Goal: Information Seeking & Learning: Learn about a topic

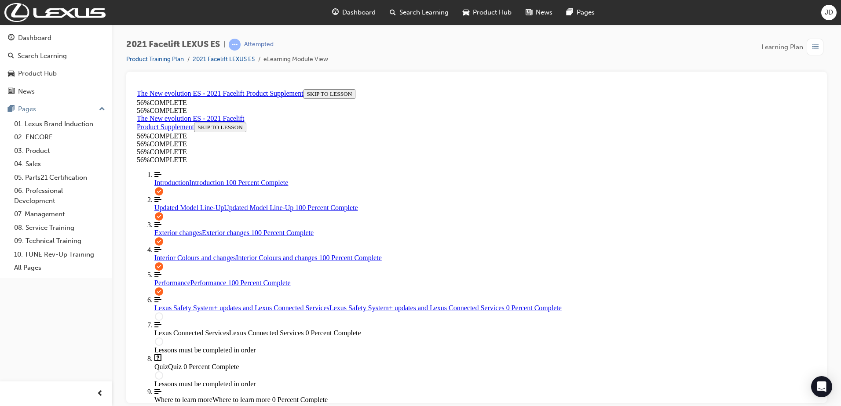
scroll to position [920, 0]
click at [176, 304] on span "Lexus Safety System+ updates and Lexus Connected Services" at bounding box center [241, 307] width 175 height 7
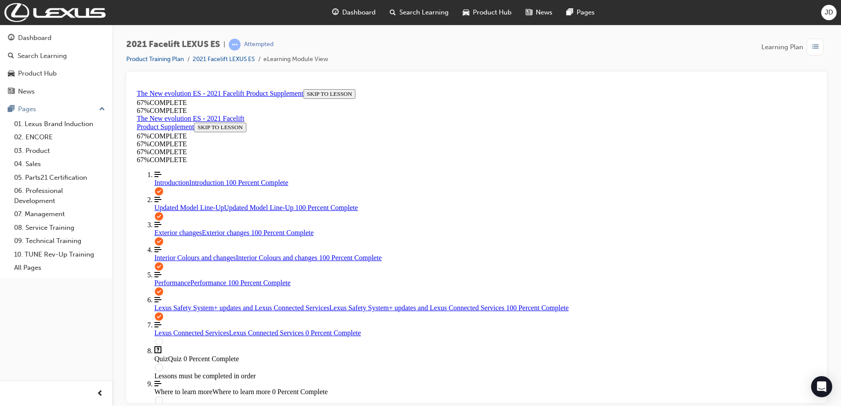
scroll to position [162, 0]
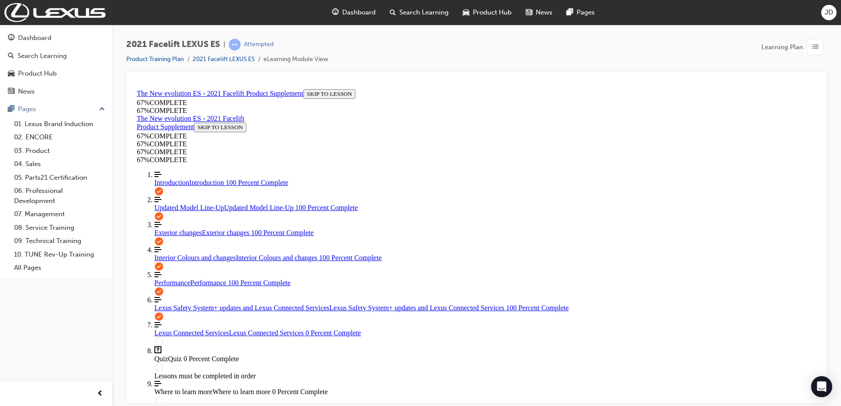
scroll to position [252, 0]
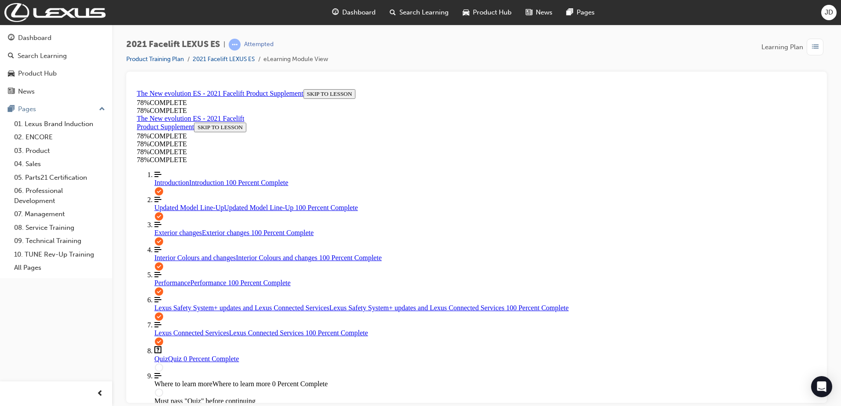
scroll to position [300, 0]
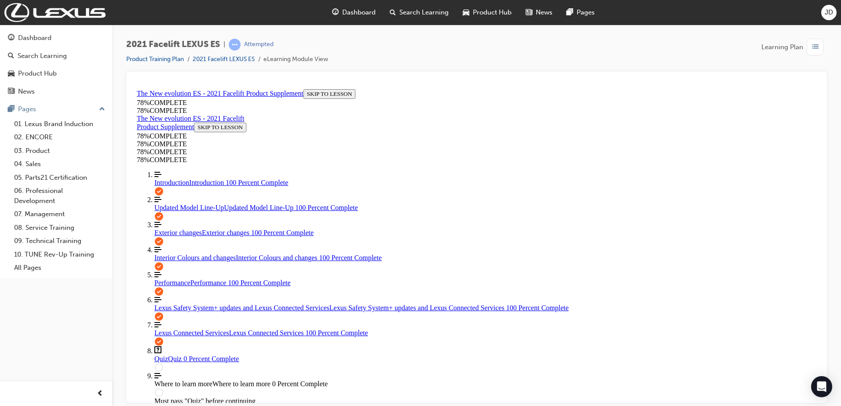
scroll to position [120, 0]
drag, startPoint x: 52, startPoint y: 76, endPoint x: 97, endPoint y: 295, distance: 222.5
click at [97, 295] on div "Dashboard Search Learning Product Hub News Pages Pages 01. Lexus Brand Inductio…" at bounding box center [56, 192] width 112 height 384
click at [179, 254] on span "Interior Colours and changes" at bounding box center [194, 257] width 81 height 7
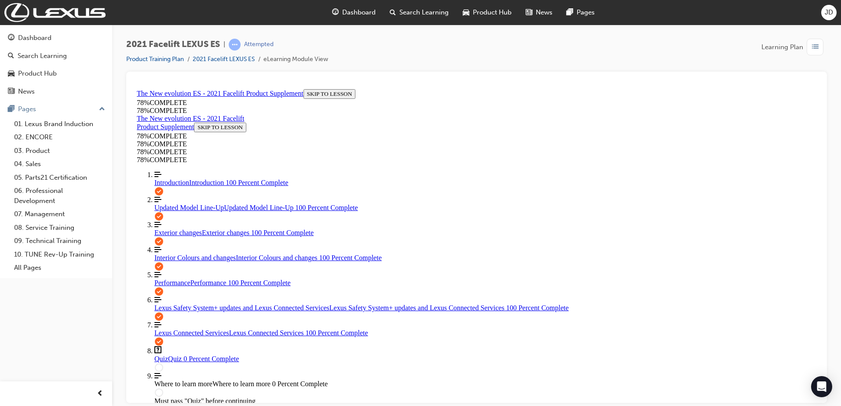
scroll to position [22, 0]
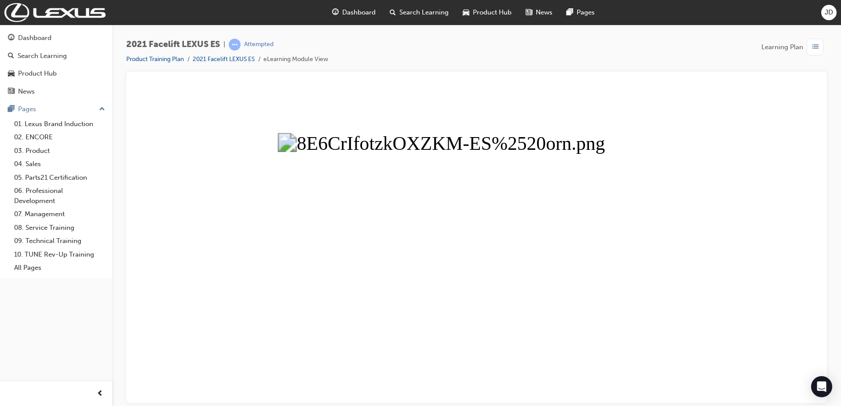
click at [573, 252] on button "Unzoom image" at bounding box center [476, 243] width 686 height 317
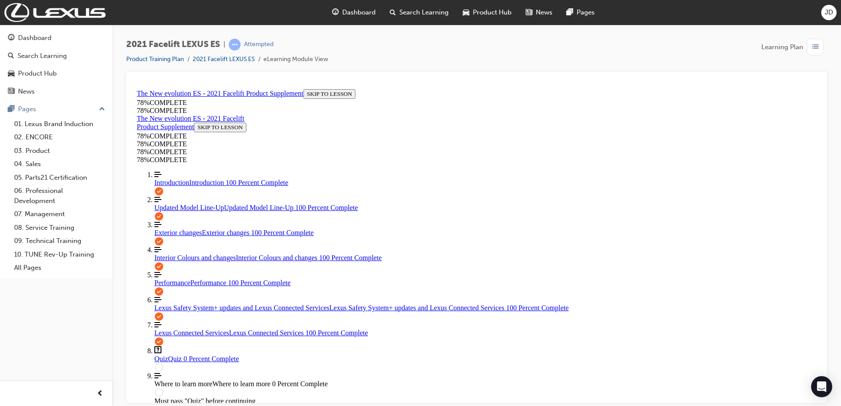
click at [154, 346] on link "Question box Question mark inside of a square Quiz Quiz 0 Percent Complete" at bounding box center [485, 354] width 662 height 17
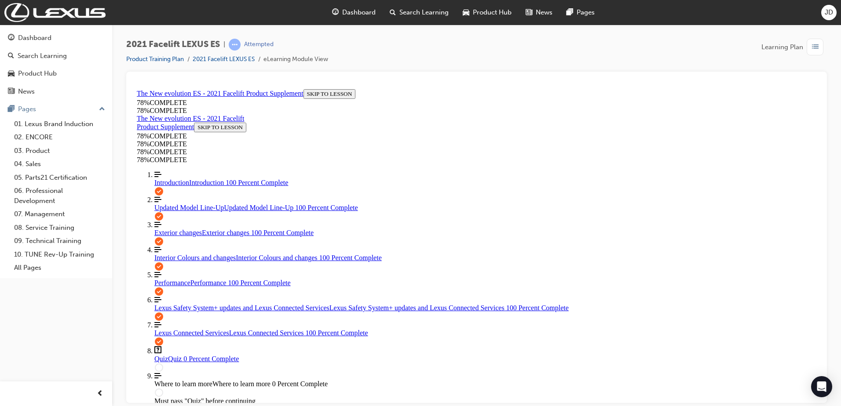
scroll to position [118, 0]
click at [193, 196] on link "Align left Three vertical lines aligned to the left Updated Model Line-Up Updat…" at bounding box center [485, 204] width 662 height 16
click at [176, 355] on div "Quiz Quiz 0 Percent Complete" at bounding box center [485, 359] width 662 height 8
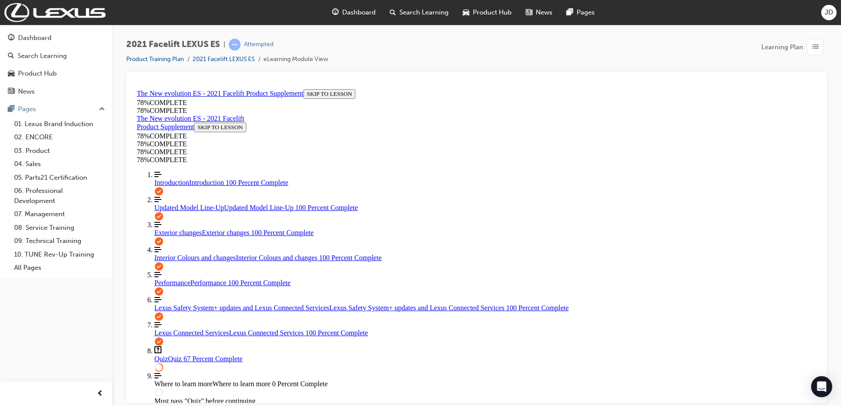
click at [182, 346] on link "Question box Question mark inside of a square Quiz Quiz Quiz Failed" at bounding box center [485, 354] width 662 height 17
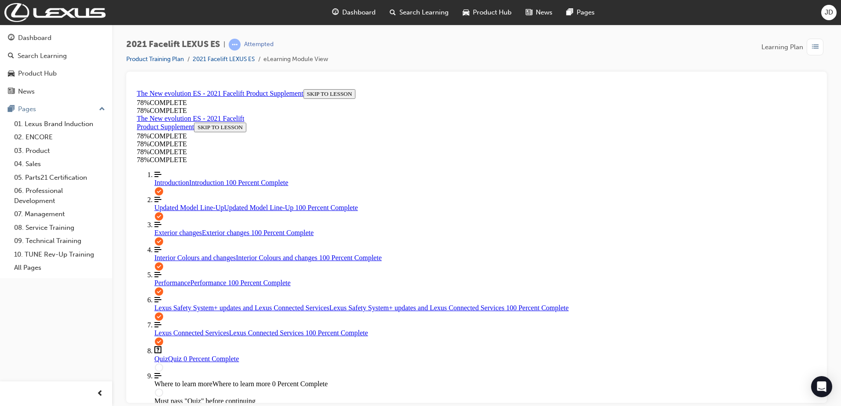
scroll to position [155, 0]
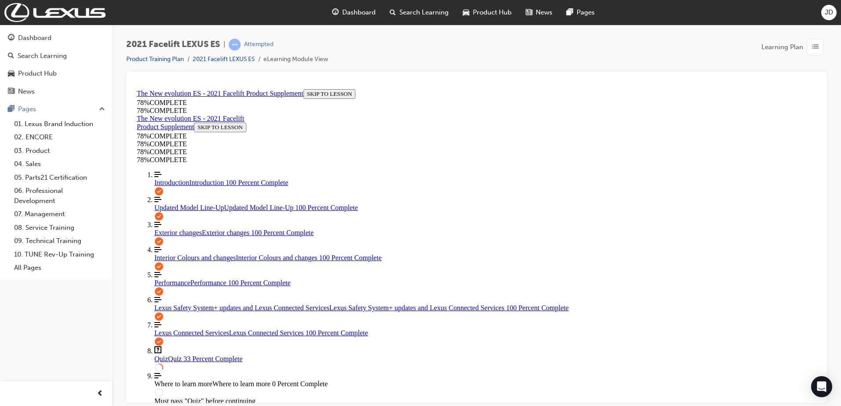
drag, startPoint x: 519, startPoint y: 337, endPoint x: 519, endPoint y: 343, distance: 6.2
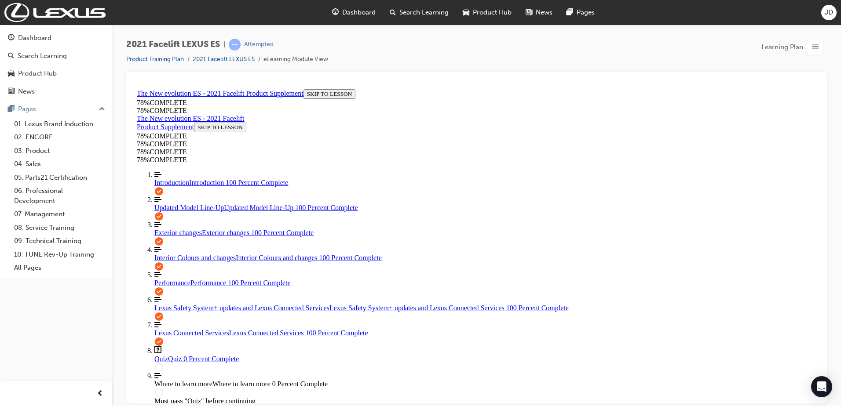
scroll to position [0, 0]
click at [160, 204] on span "Updated Model Line-Up" at bounding box center [188, 207] width 69 height 7
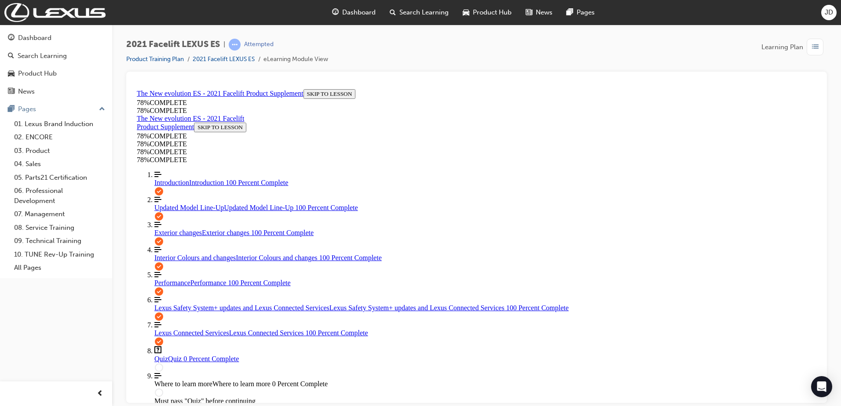
scroll to position [0, 0]
click at [168, 178] on span "Introduction" at bounding box center [171, 181] width 35 height 7
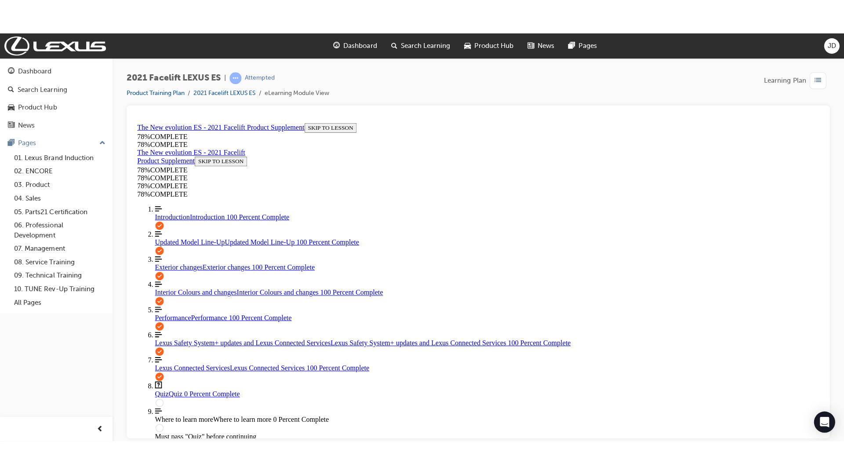
scroll to position [426, 0]
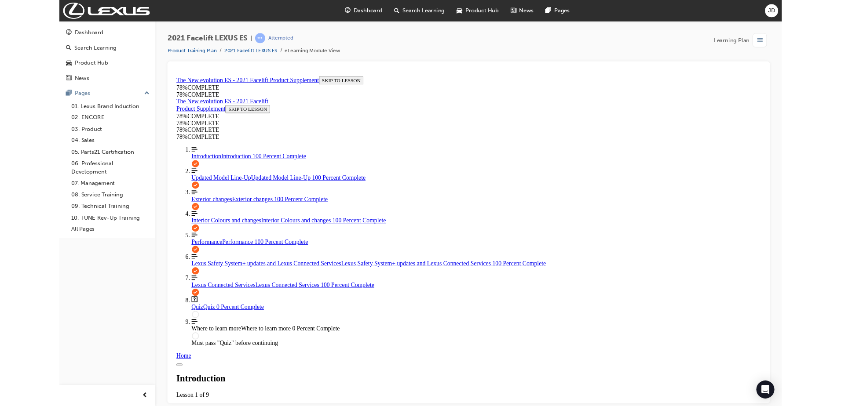
scroll to position [0, 0]
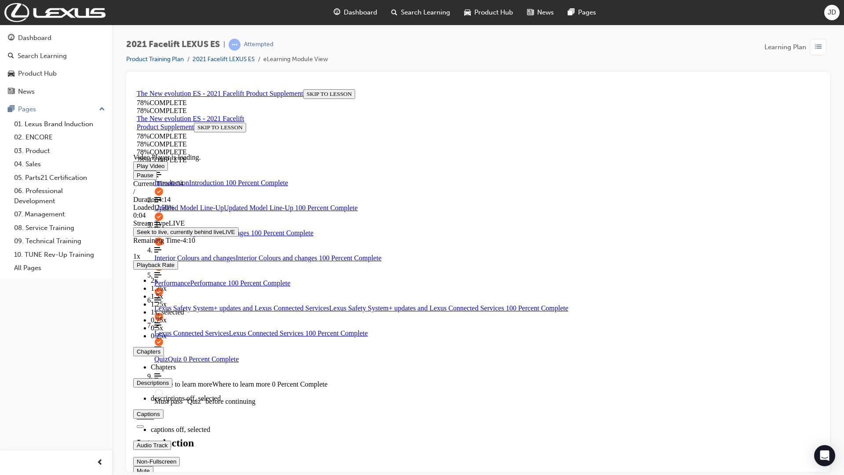
click at [823, 406] on div "Mute" at bounding box center [478, 470] width 690 height 9
click at [823, 406] on div "Volume Level" at bounding box center [478, 475] width 690 height 0
click at [137, 169] on span "Video player. You can use the space bar to toggle playback and arrow keys to sc…" at bounding box center [137, 165] width 0 height 7
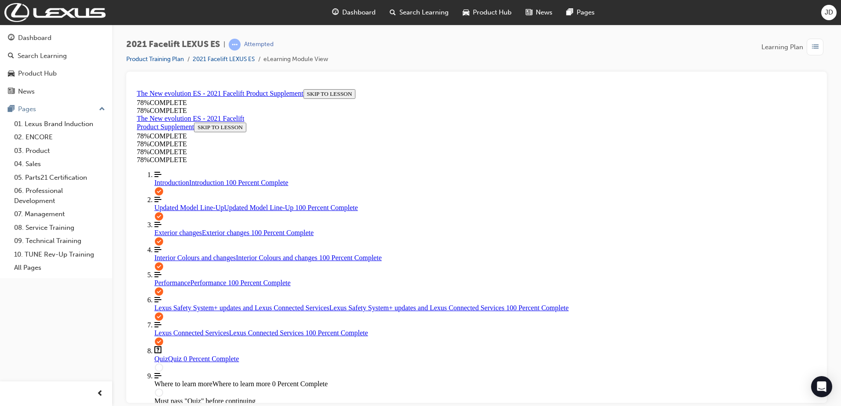
scroll to position [70, 0]
click at [202, 346] on link "Question box Question mark inside of a square Quiz Quiz 0 Percent Complete" at bounding box center [485, 354] width 662 height 17
drag, startPoint x: 400, startPoint y: 149, endPoint x: 401, endPoint y: 161, distance: 11.9
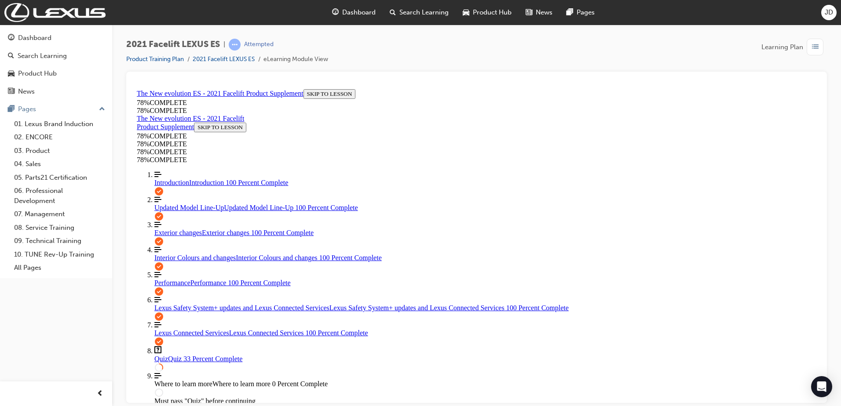
scroll to position [138, 0]
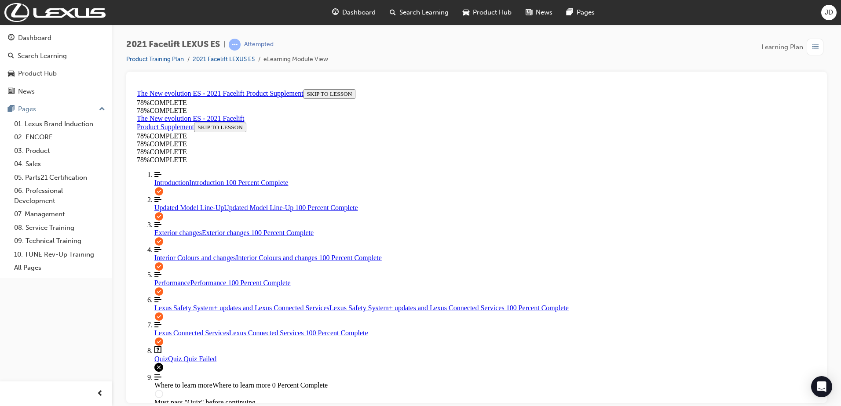
scroll to position [32, 0]
drag, startPoint x: 402, startPoint y: 231, endPoint x: 400, endPoint y: 255, distance: 24.2
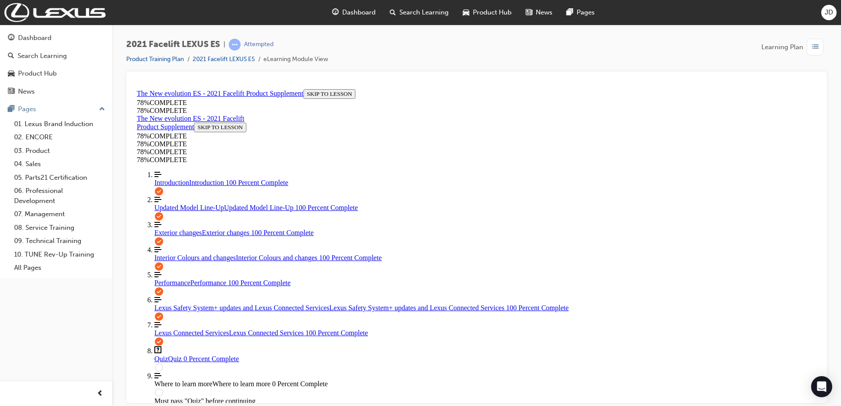
scroll to position [32, 0]
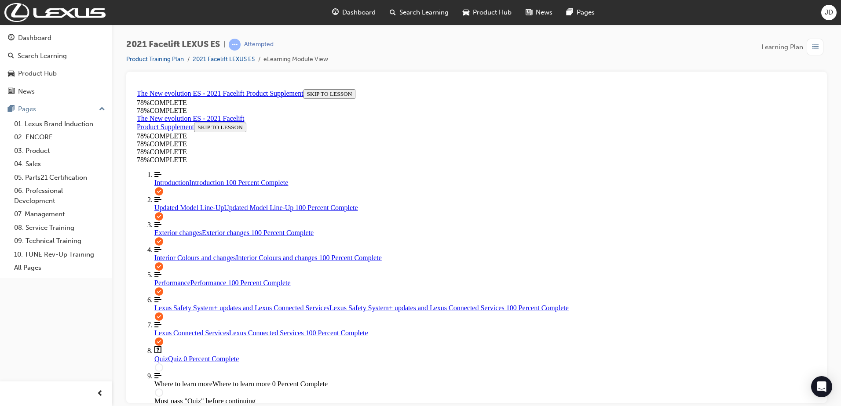
scroll to position [32, 0]
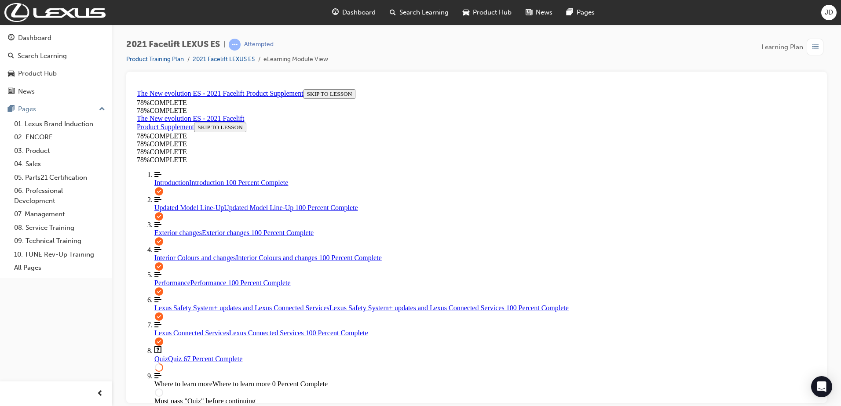
click at [186, 271] on link "Align left Three vertical lines aligned to the left Performance Performance 100…" at bounding box center [485, 279] width 662 height 16
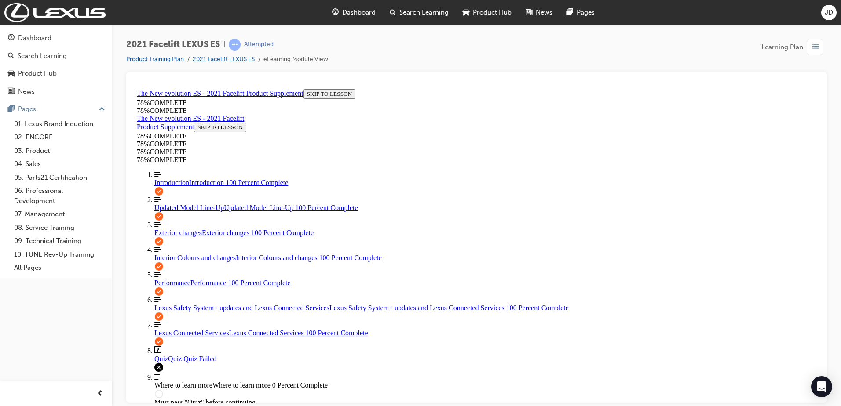
scroll to position [0, 0]
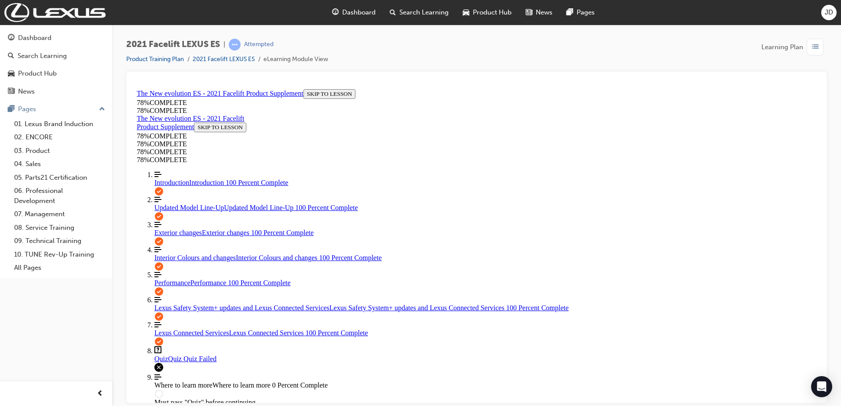
scroll to position [70, 0]
click at [189, 346] on link "Question box Question mark inside of a square Quiz Quiz Quiz Failed" at bounding box center [485, 354] width 662 height 17
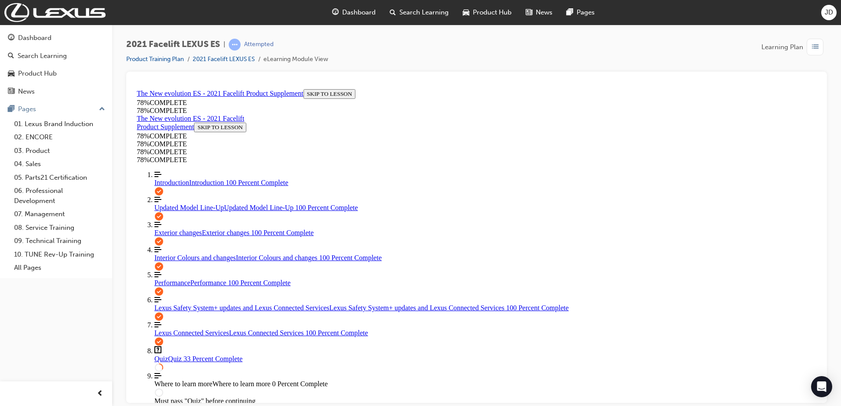
scroll to position [138, 0]
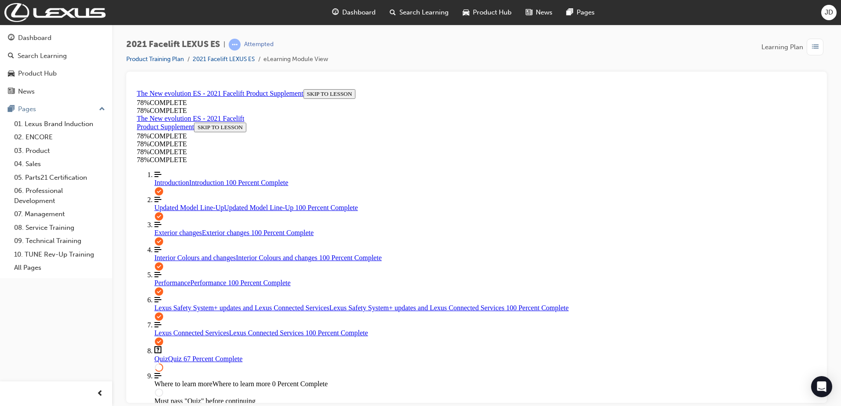
drag, startPoint x: 398, startPoint y: 155, endPoint x: 399, endPoint y: 180, distance: 25.5
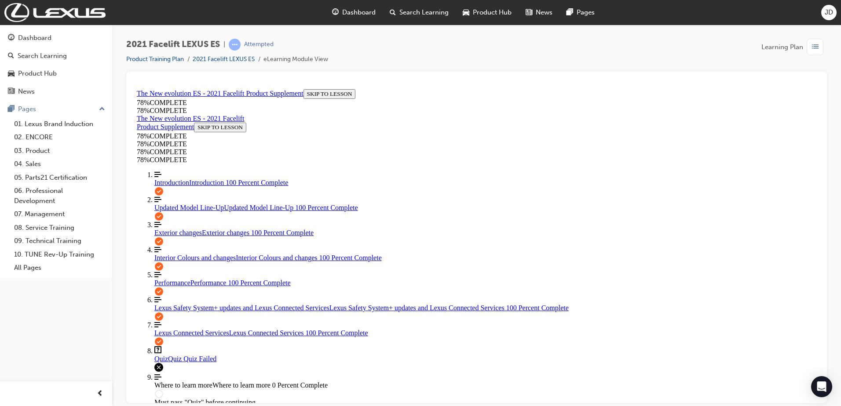
scroll to position [32, 0]
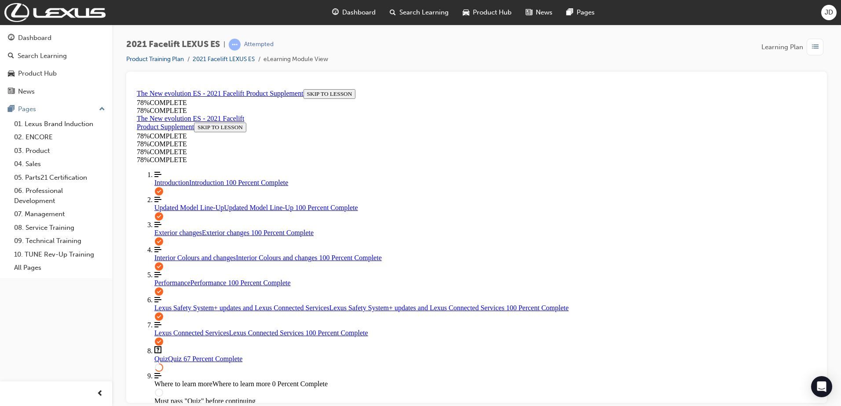
scroll to position [120, 0]
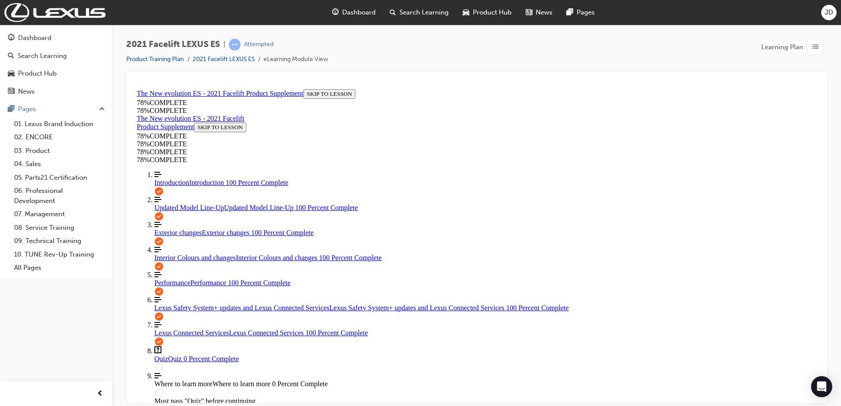
scroll to position [155, 0]
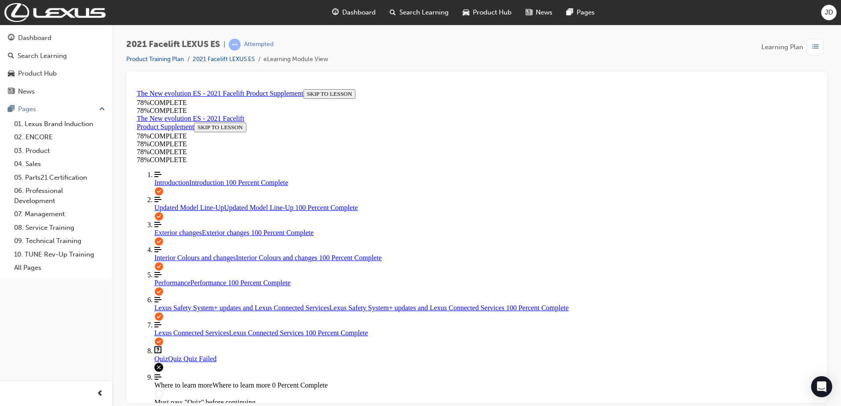
scroll to position [137, 0]
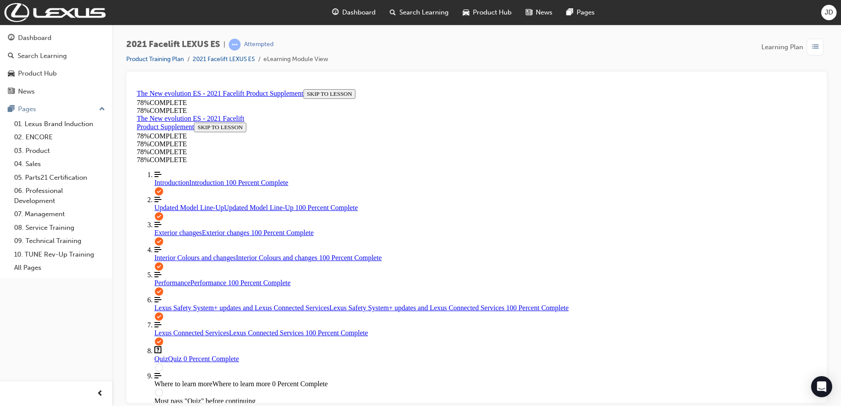
scroll to position [210, 0]
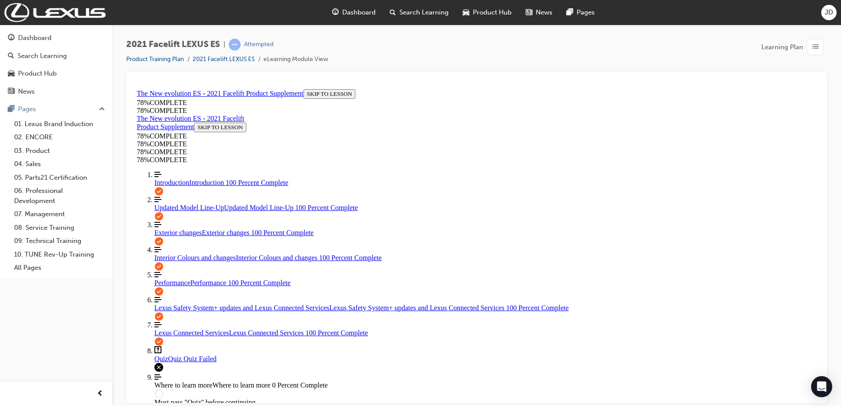
scroll to position [137, 0]
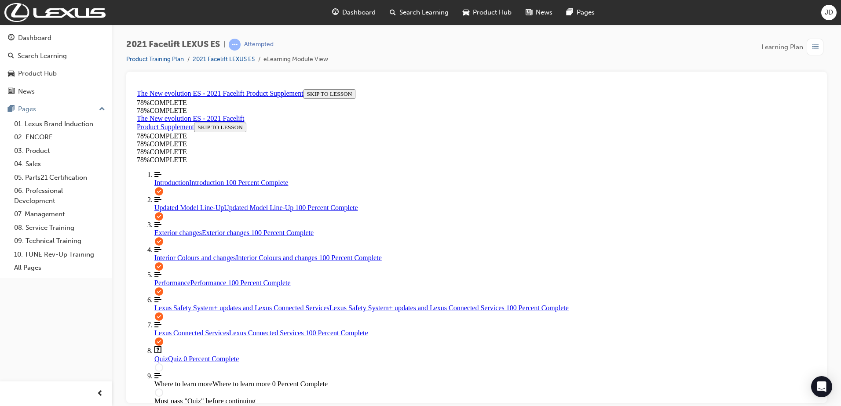
drag, startPoint x: 416, startPoint y: 129, endPoint x: 410, endPoint y: 149, distance: 20.7
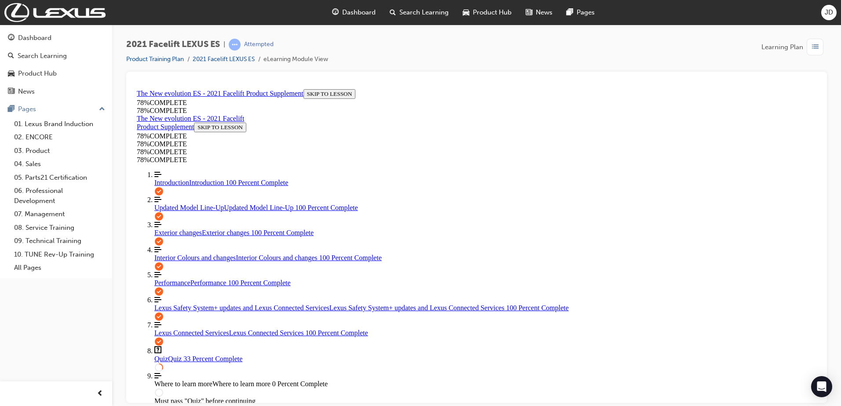
drag, startPoint x: 419, startPoint y: 225, endPoint x: 432, endPoint y: 269, distance: 46.6
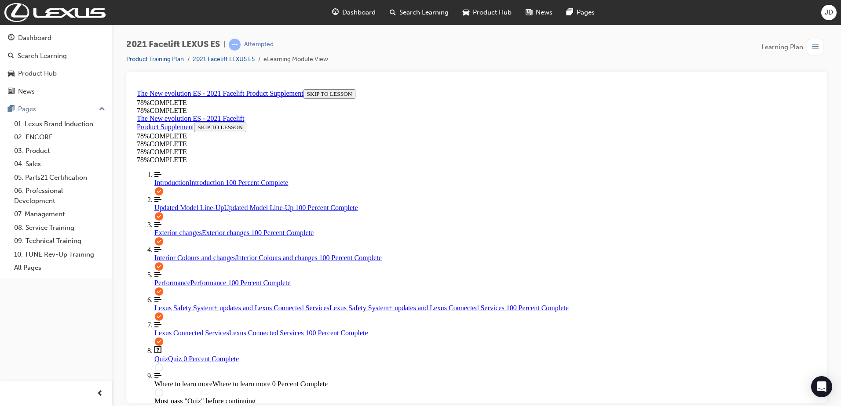
drag, startPoint x: 408, startPoint y: 335, endPoint x: 416, endPoint y: 323, distance: 14.9
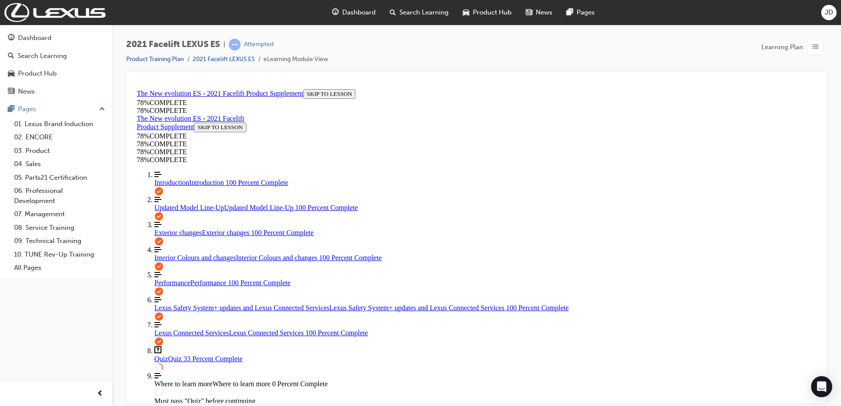
scroll to position [32, 0]
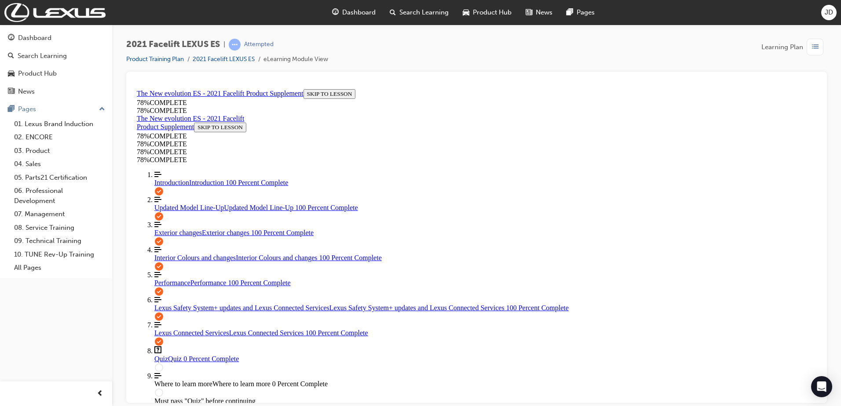
scroll to position [32, 0]
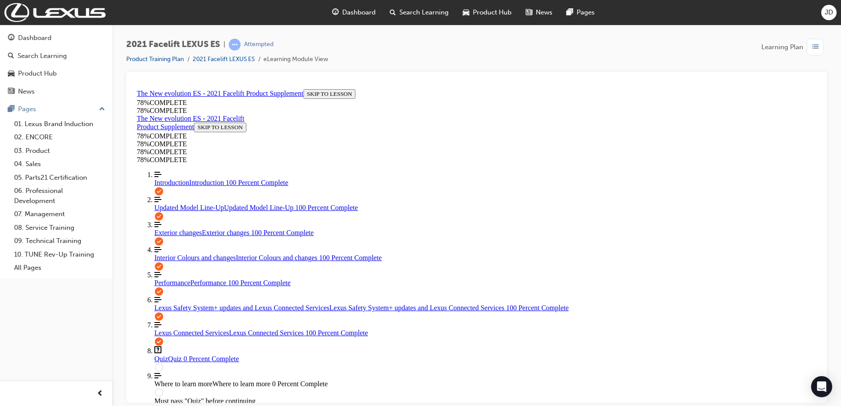
scroll to position [208, 0]
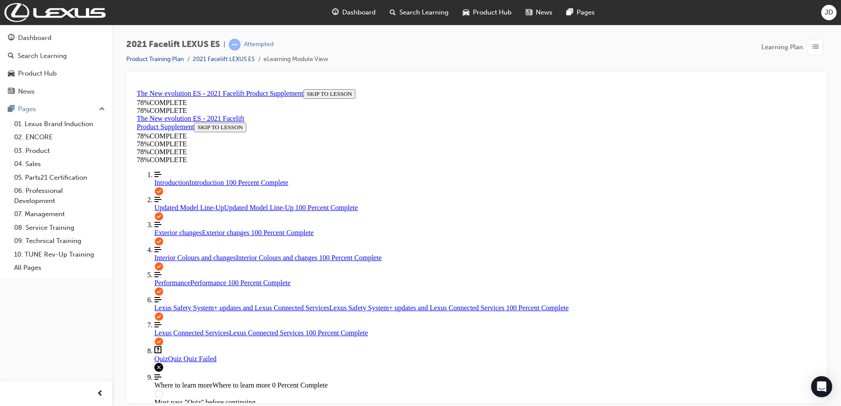
scroll to position [32, 0]
drag, startPoint x: 397, startPoint y: 236, endPoint x: 393, endPoint y: 276, distance: 40.2
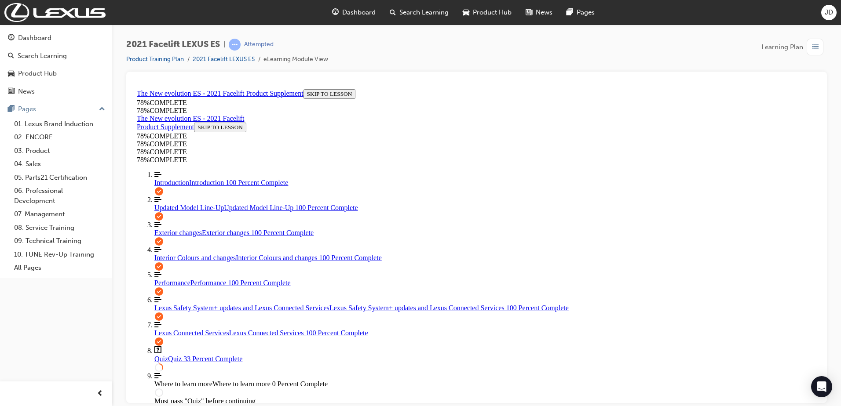
drag, startPoint x: 397, startPoint y: 269, endPoint x: 401, endPoint y: 296, distance: 27.7
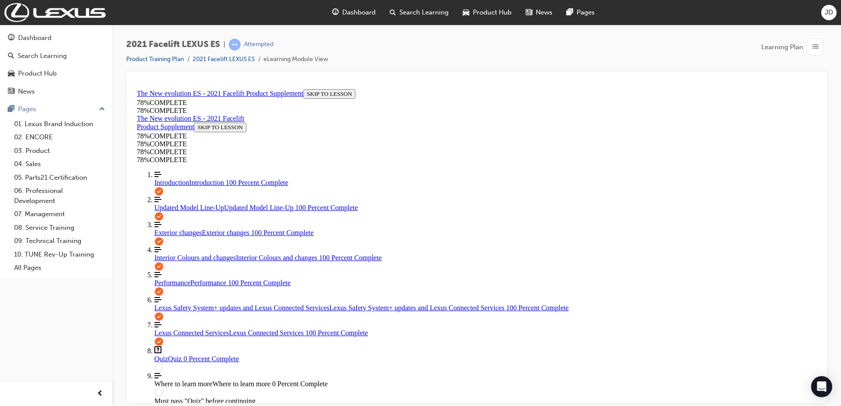
drag, startPoint x: 395, startPoint y: 200, endPoint x: 395, endPoint y: 209, distance: 9.7
drag, startPoint x: 400, startPoint y: 277, endPoint x: 400, endPoint y: 304, distance: 27.3
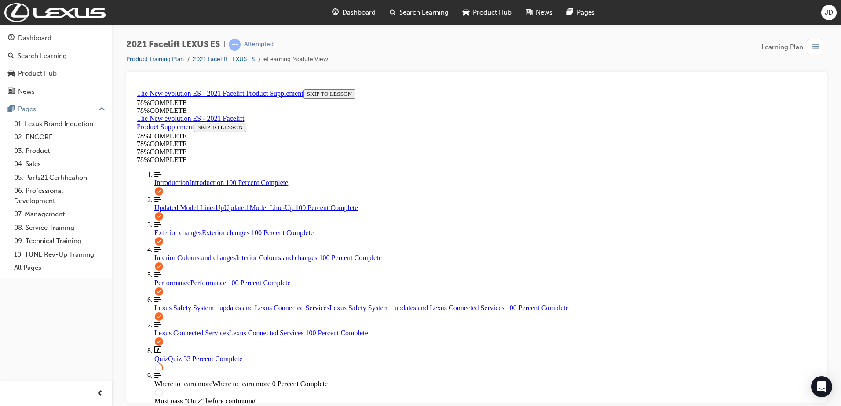
drag, startPoint x: 400, startPoint y: 273, endPoint x: 404, endPoint y: 329, distance: 56.4
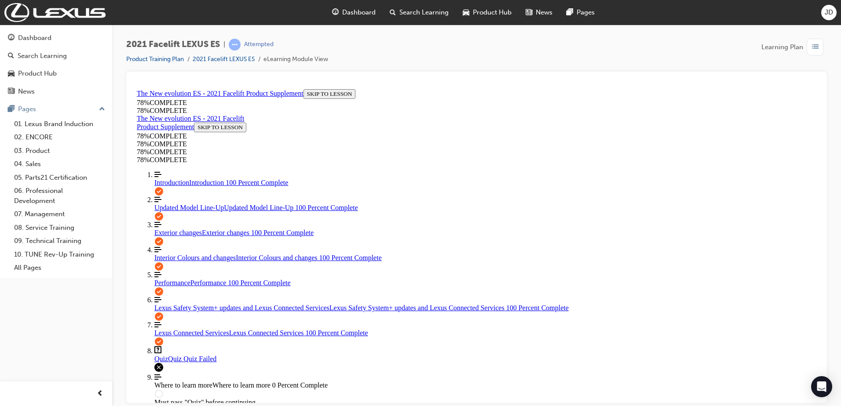
scroll to position [32, 0]
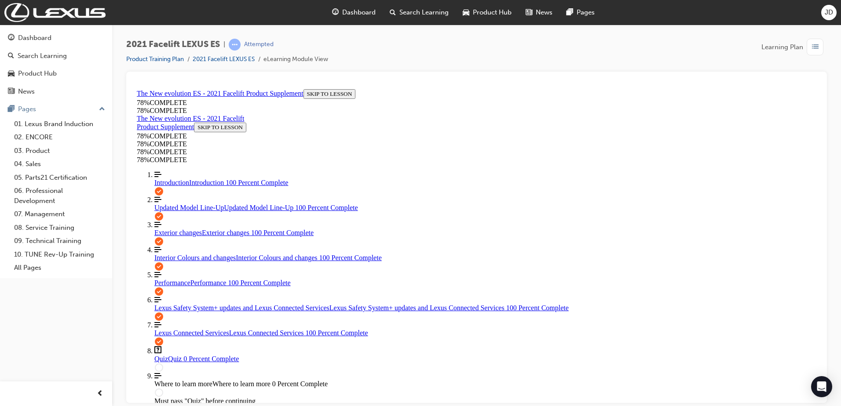
scroll to position [120, 0]
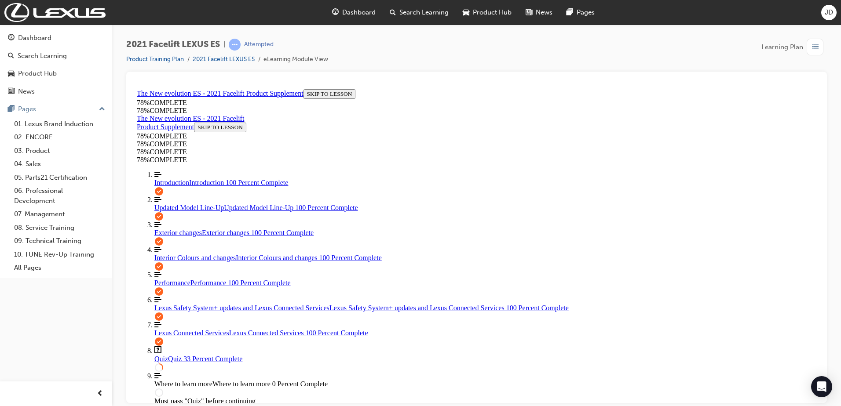
drag, startPoint x: 397, startPoint y: 295, endPoint x: 400, endPoint y: 272, distance: 24.0
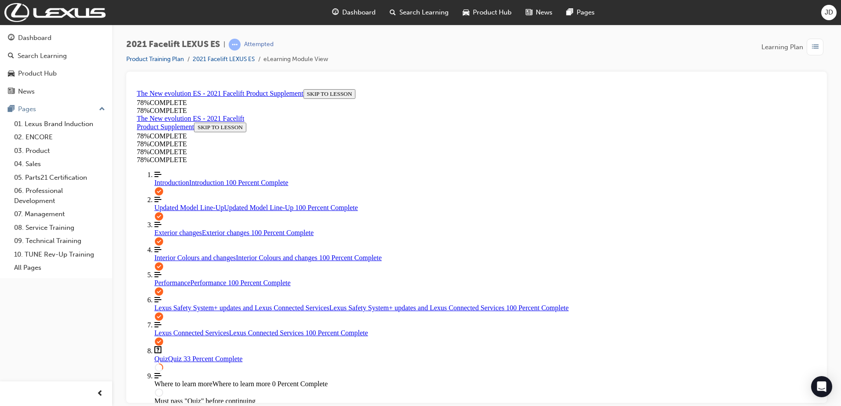
drag, startPoint x: 421, startPoint y: 196, endPoint x: 421, endPoint y: 207, distance: 11.4
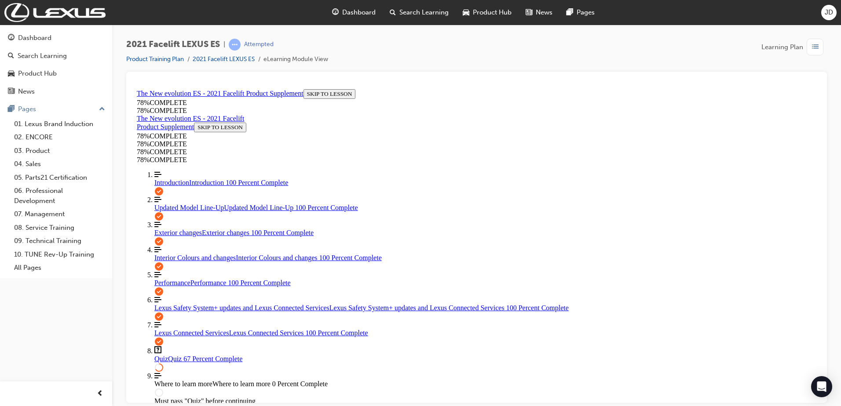
scroll to position [76, 0]
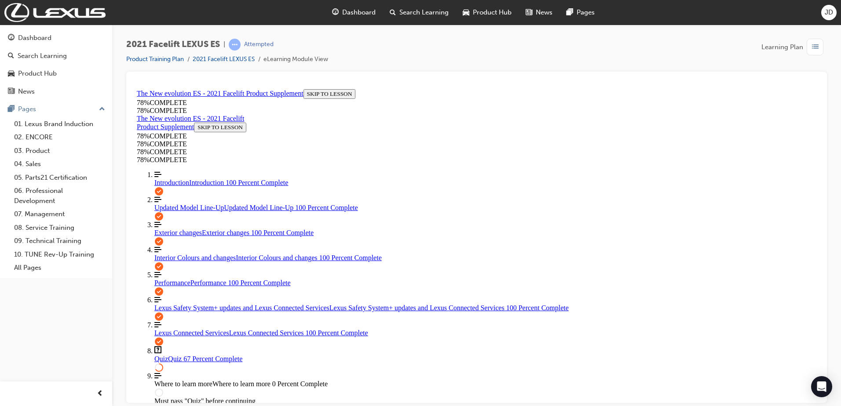
click at [184, 196] on link "Align left Three vertical lines aligned to the left Updated Model Line-Up Updat…" at bounding box center [485, 204] width 662 height 16
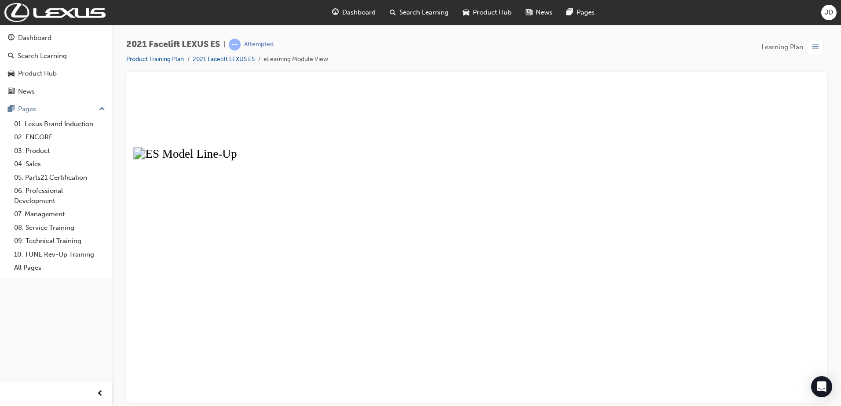
click at [328, 366] on button "Unzoom image" at bounding box center [476, 243] width 686 height 317
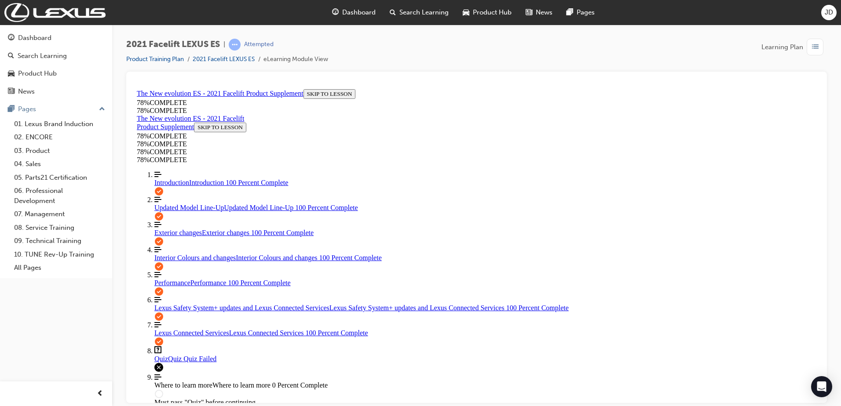
click at [190, 355] on div "Quiz Quiz Quiz Failed" at bounding box center [485, 359] width 662 height 8
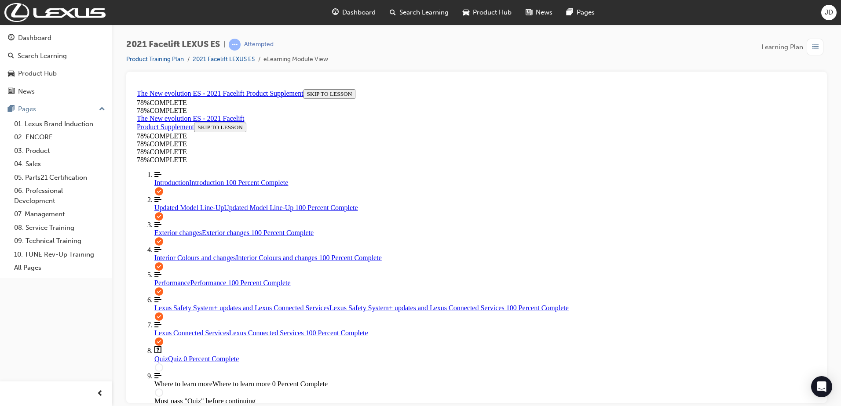
scroll to position [208, 0]
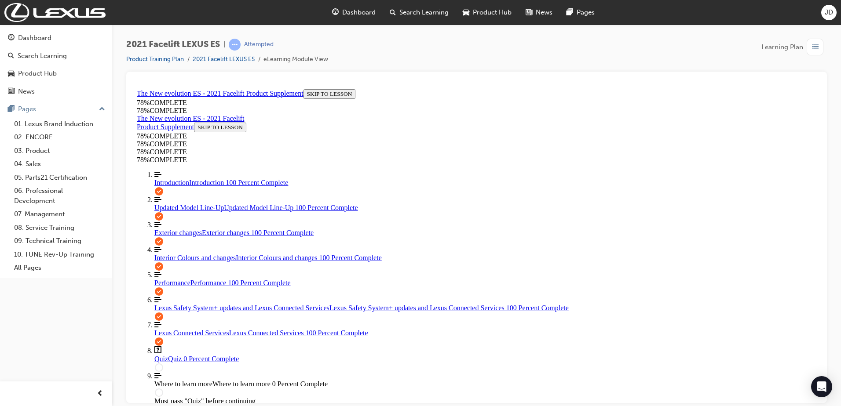
scroll to position [76, 0]
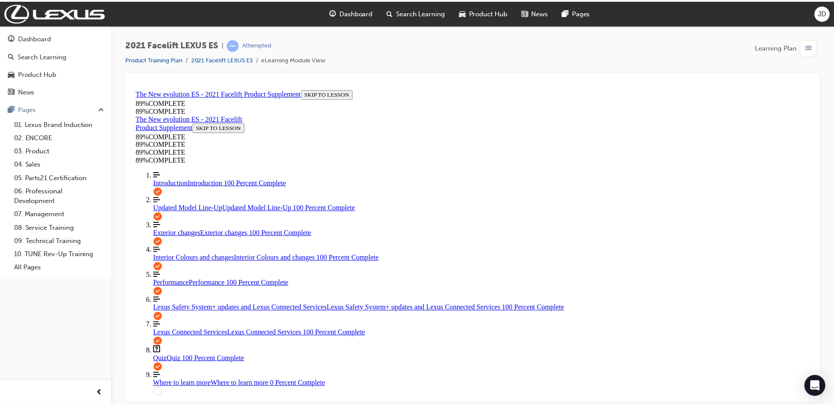
scroll to position [137, 0]
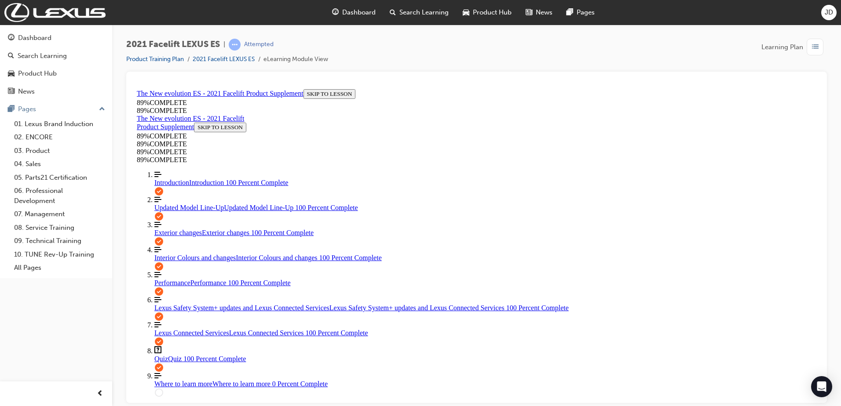
click at [339, 10] on div "Dashboard" at bounding box center [354, 13] width 58 height 18
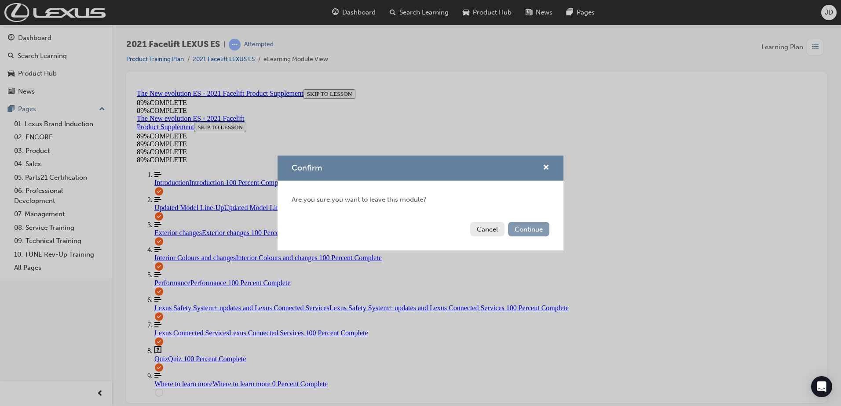
click at [527, 235] on button "Continue" at bounding box center [528, 229] width 41 height 15
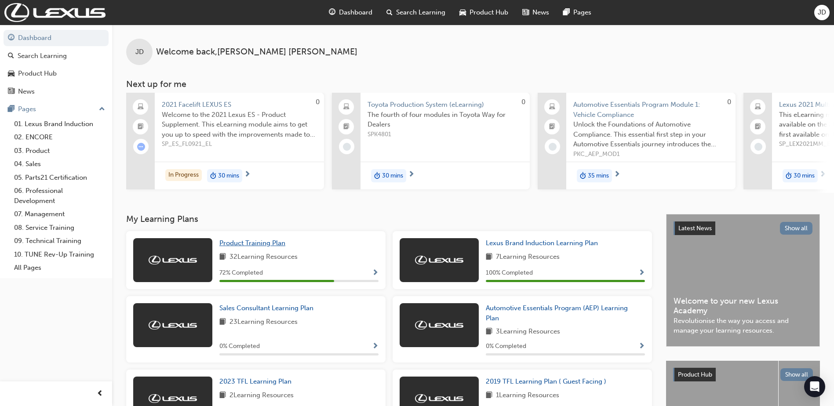
click at [257, 247] on span "Product Training Plan" at bounding box center [252, 243] width 66 height 8
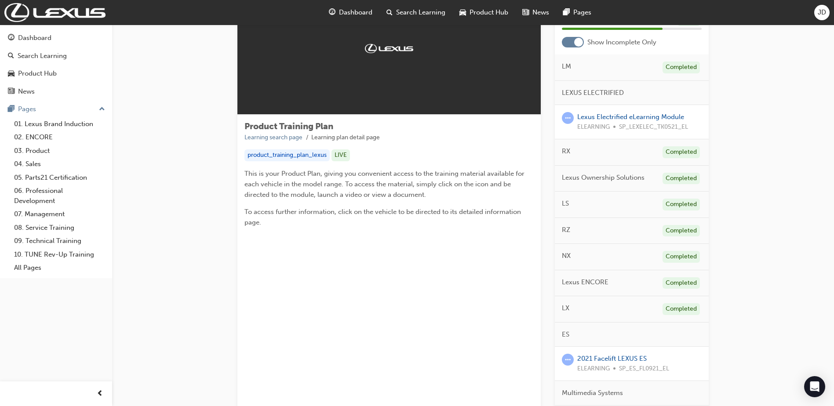
scroll to position [176, 0]
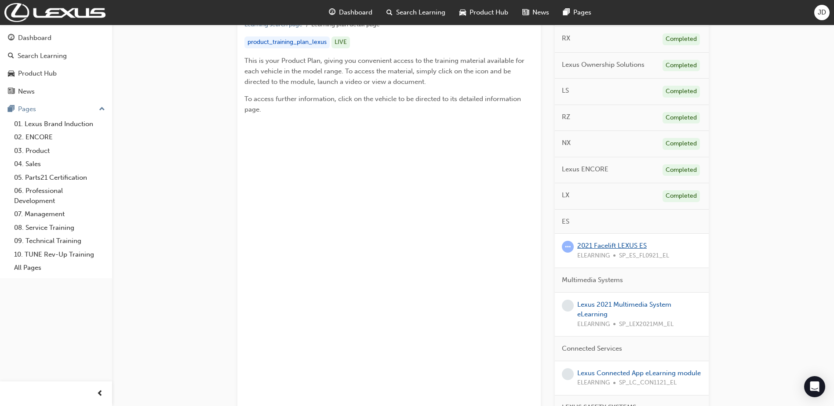
click at [629, 248] on link "2021 Facelift LEXUS ES" at bounding box center [611, 246] width 69 height 8
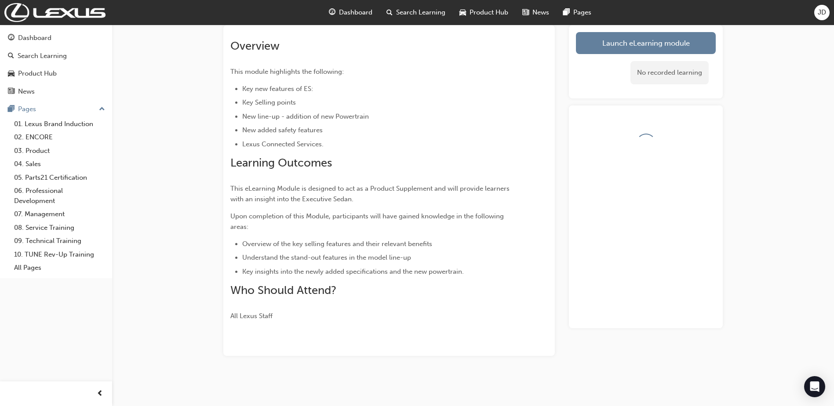
scroll to position [54, 0]
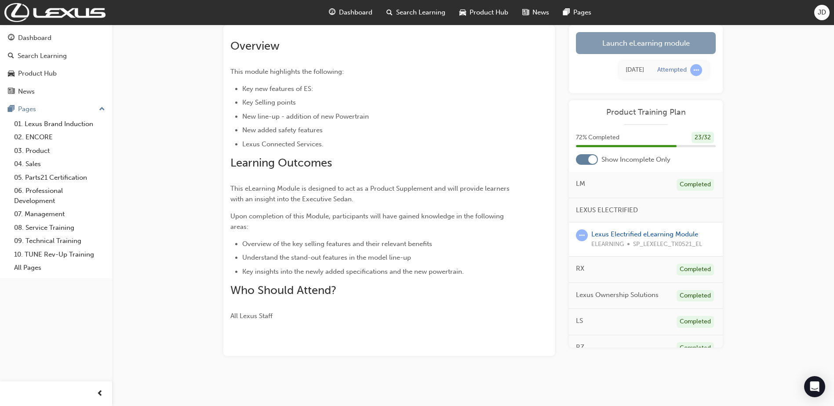
click at [632, 42] on link "Launch eLearning module" at bounding box center [646, 43] width 140 height 22
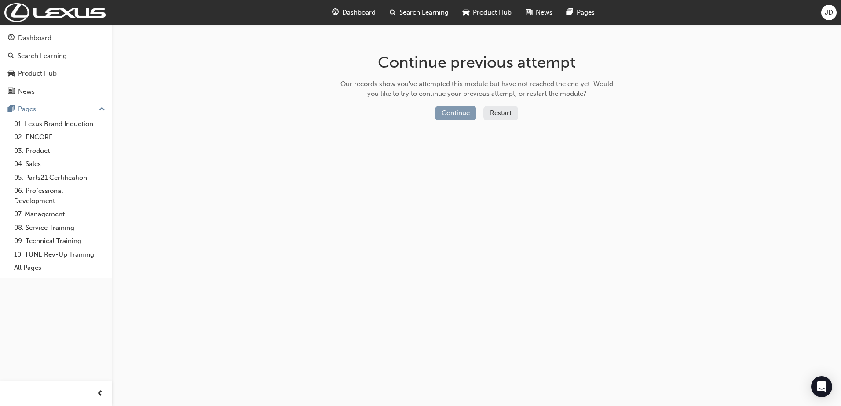
click at [445, 111] on button "Continue" at bounding box center [455, 113] width 41 height 15
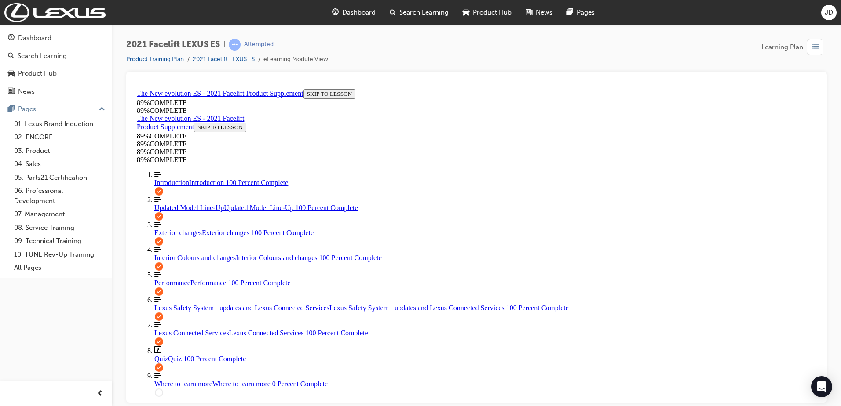
scroll to position [137, 0]
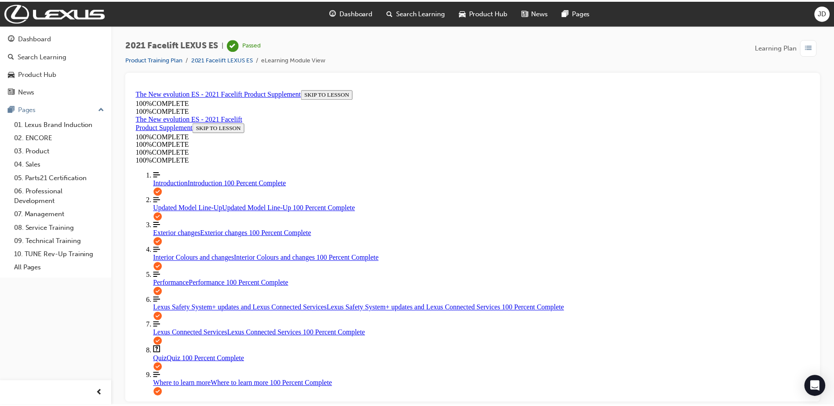
scroll to position [394, 0]
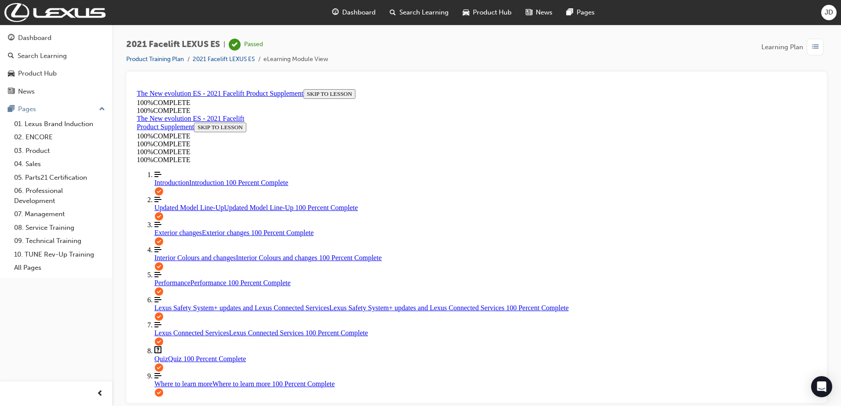
click at [365, 14] on span "Dashboard" at bounding box center [358, 12] width 33 height 10
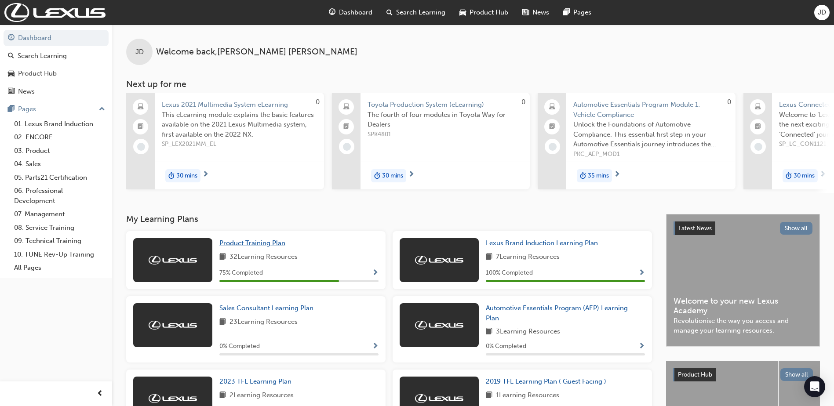
click at [252, 247] on span "Product Training Plan" at bounding box center [252, 243] width 66 height 8
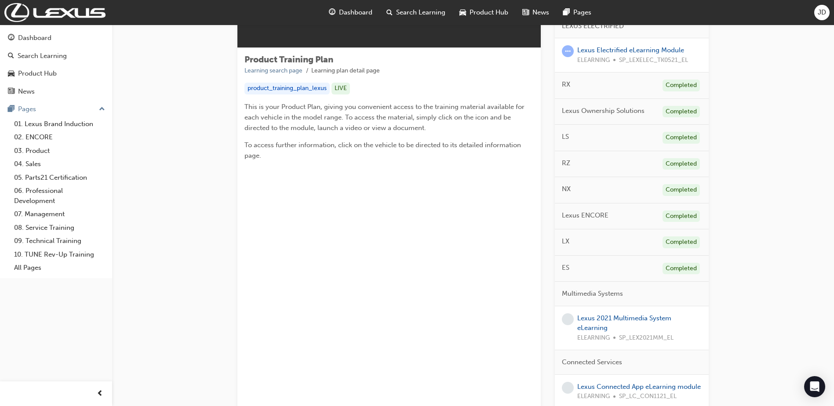
scroll to position [132, 0]
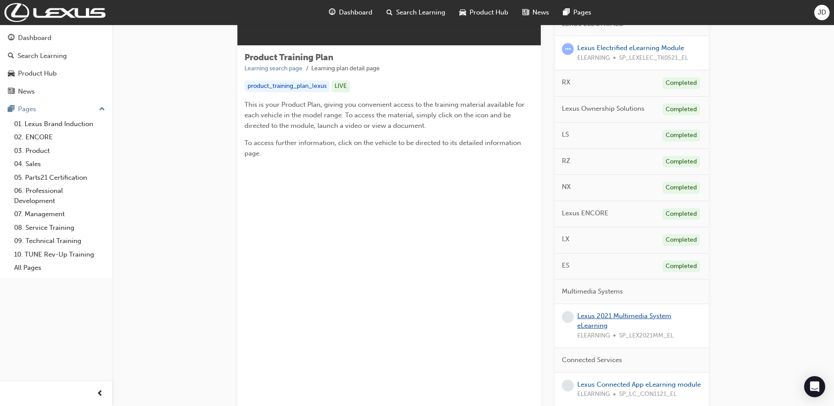
click at [601, 319] on link "Lexus 2021 Multimedia System eLearning" at bounding box center [624, 321] width 94 height 18
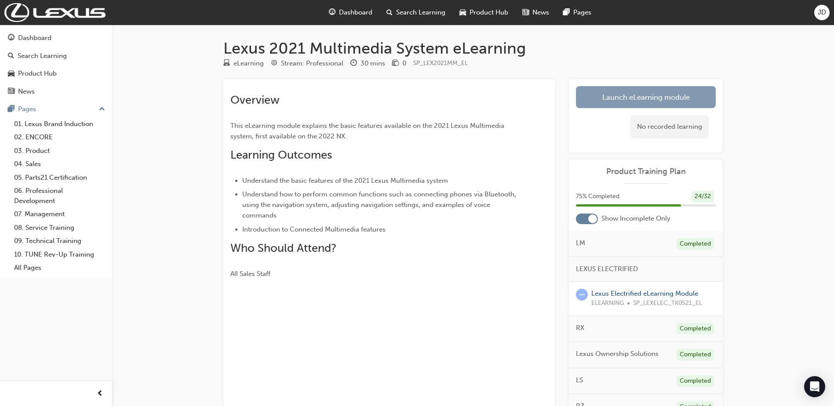
click at [623, 101] on link "Launch eLearning module" at bounding box center [646, 97] width 140 height 22
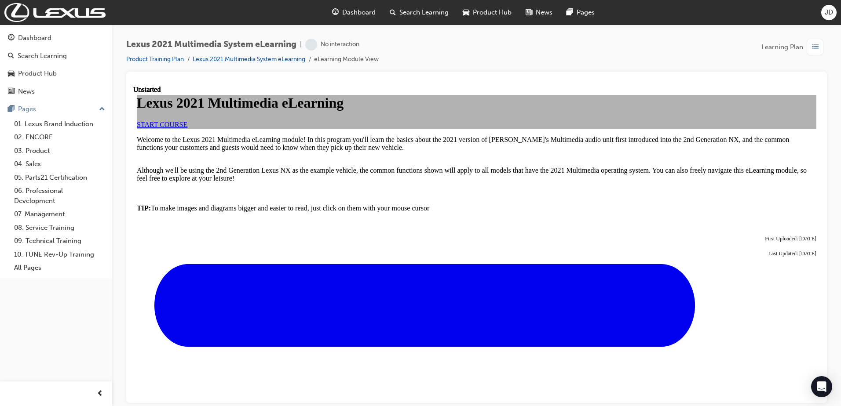
scroll to position [132, 0]
click at [187, 120] on link "START COURSE" at bounding box center [162, 123] width 51 height 7
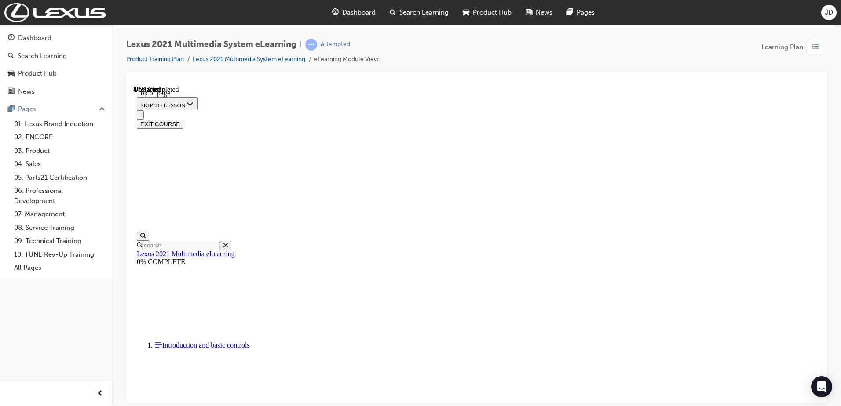
scroll to position [950, 0]
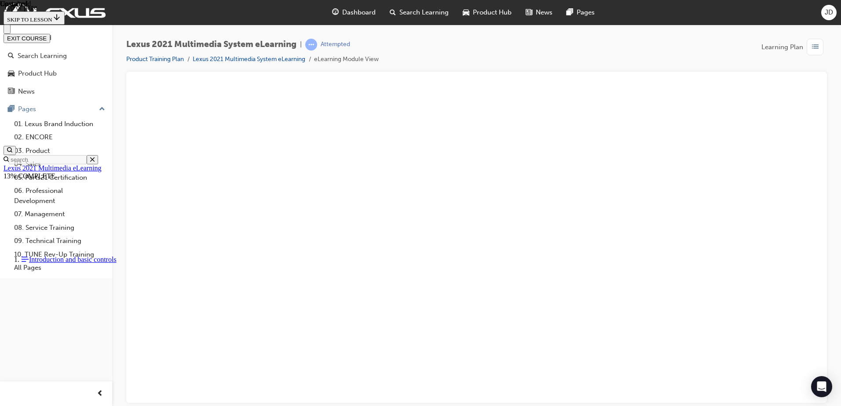
scroll to position [2554, 0]
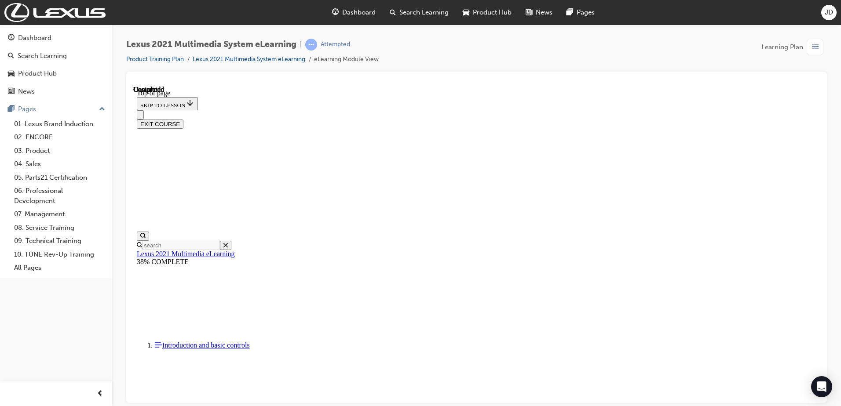
scroll to position [1556, 0]
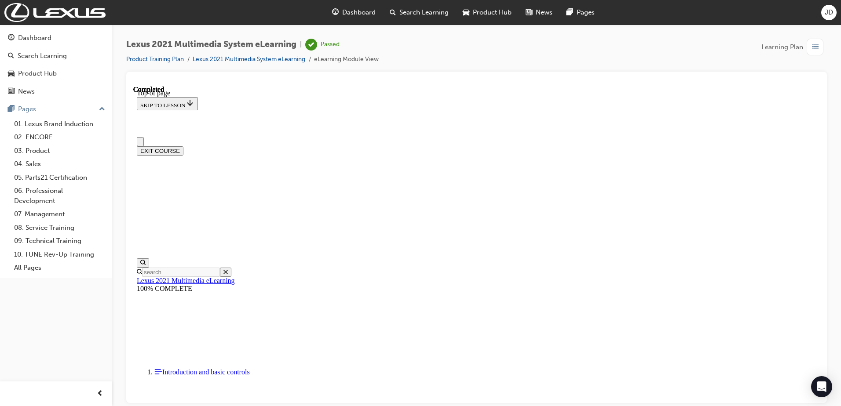
scroll to position [0, 0]
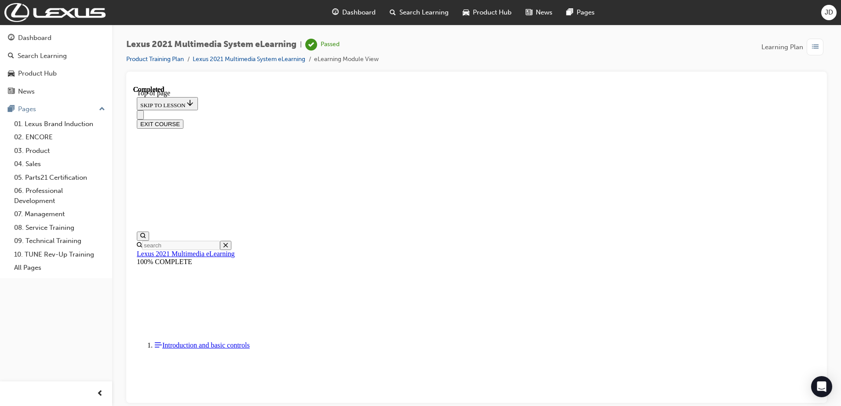
click at [183, 119] on button "EXIT COURSE" at bounding box center [160, 123] width 47 height 9
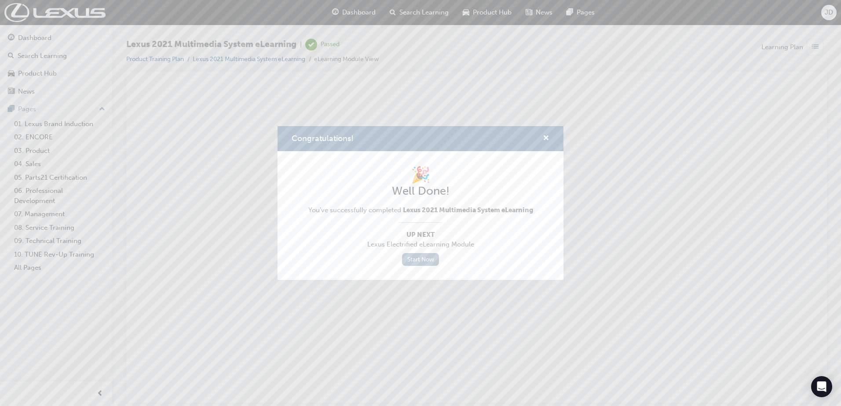
click at [430, 264] on link "Start Now" at bounding box center [420, 259] width 37 height 13
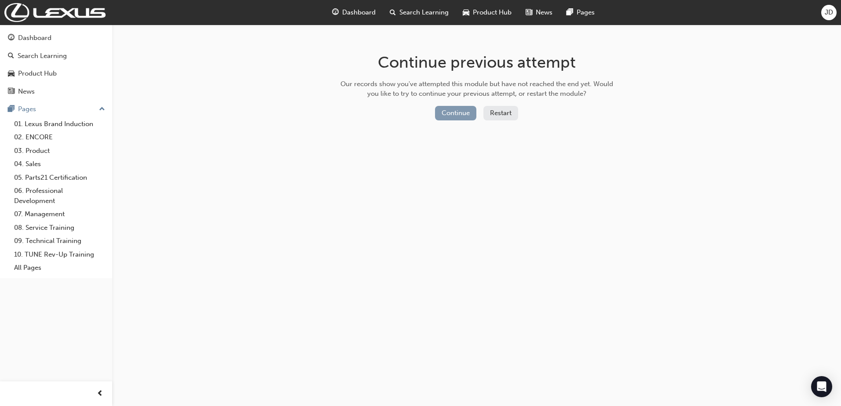
click at [454, 117] on button "Continue" at bounding box center [455, 113] width 41 height 15
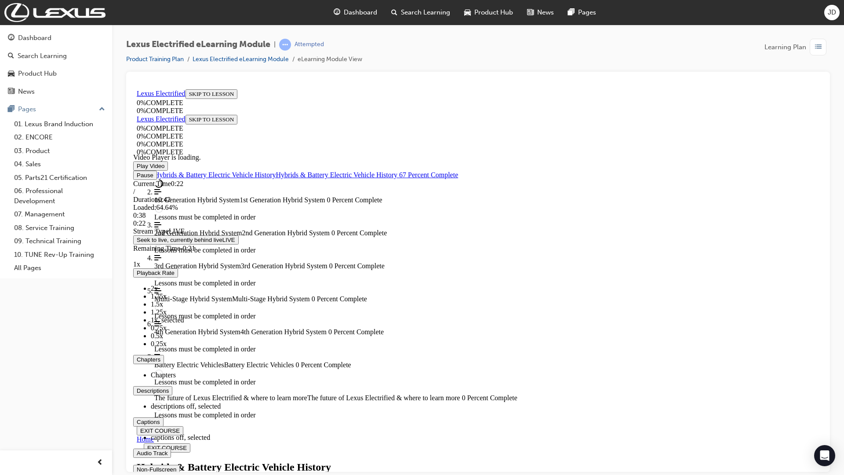
click at [133, 406] on button "Non-Fullscreen" at bounding box center [156, 468] width 47 height 9
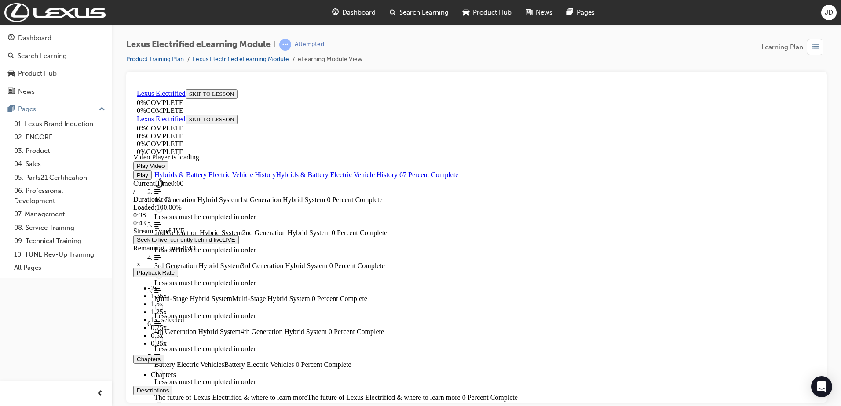
scroll to position [2242, 0]
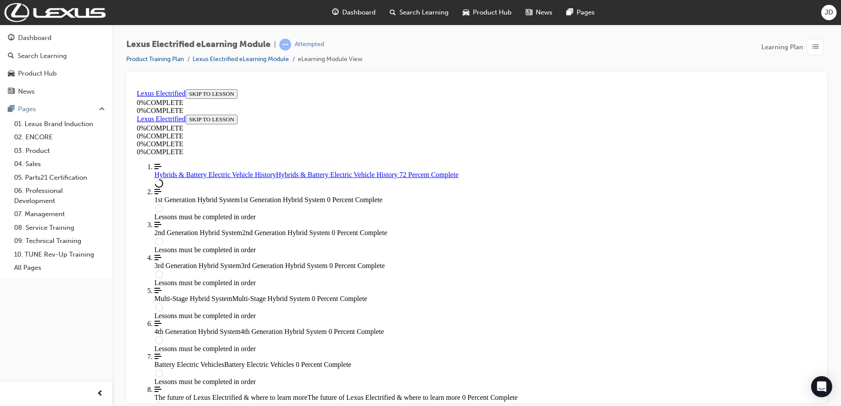
scroll to position [1671, 0]
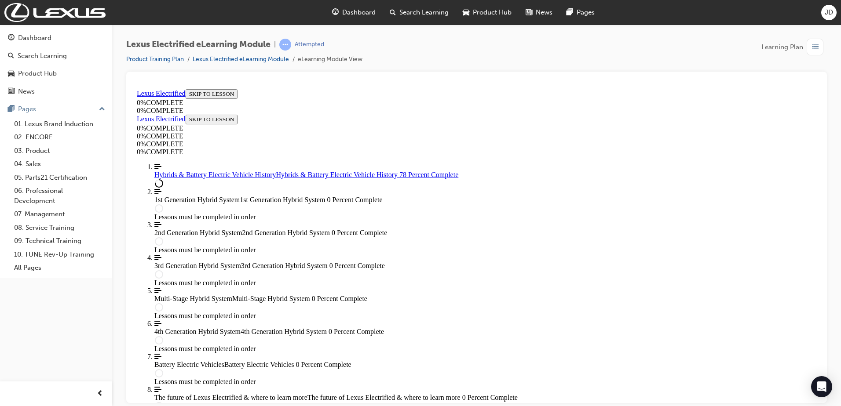
drag, startPoint x: 655, startPoint y: 351, endPoint x: 790, endPoint y: 482, distance: 188.4
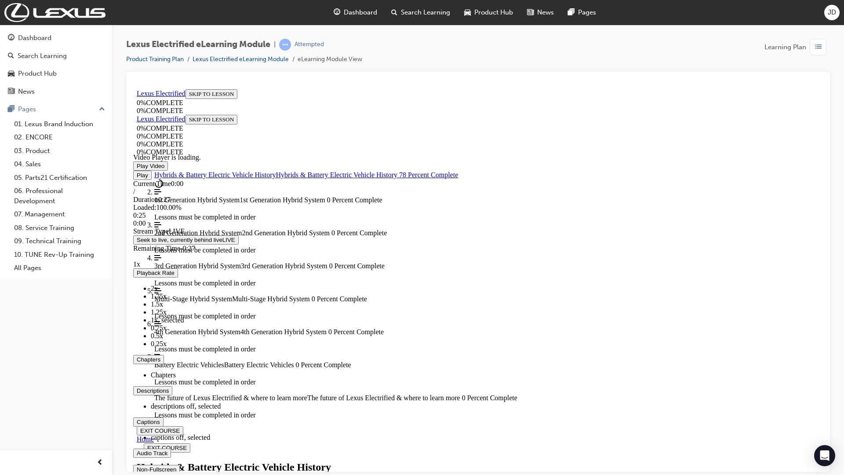
click at [137, 406] on span "Video player. You can use the space bar to toggle playback and arrow keys to sc…" at bounding box center [137, 469] width 0 height 7
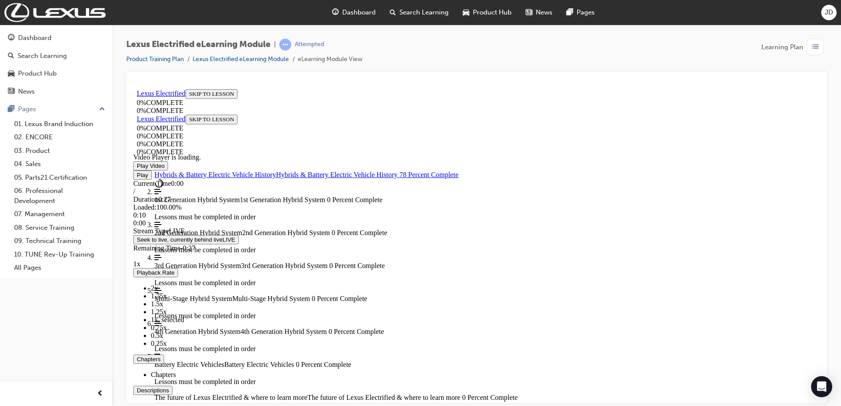
scroll to position [2814, 0]
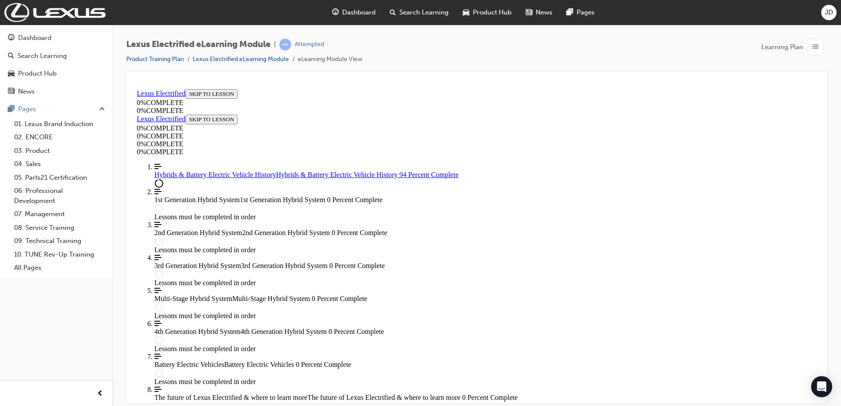
type input "braking"
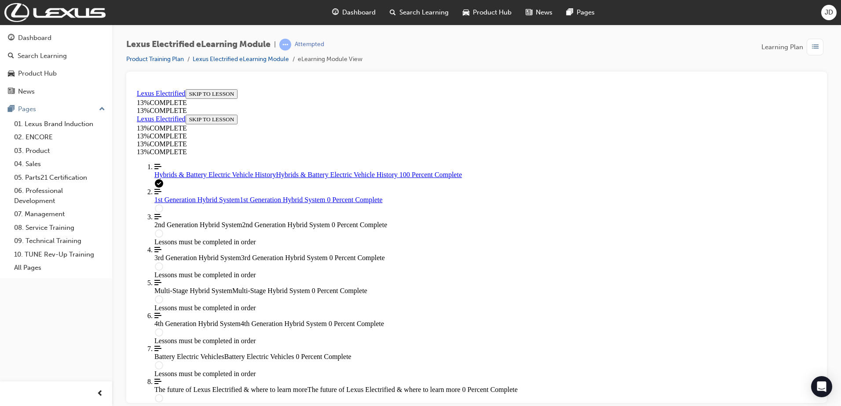
scroll to position [3600, 0]
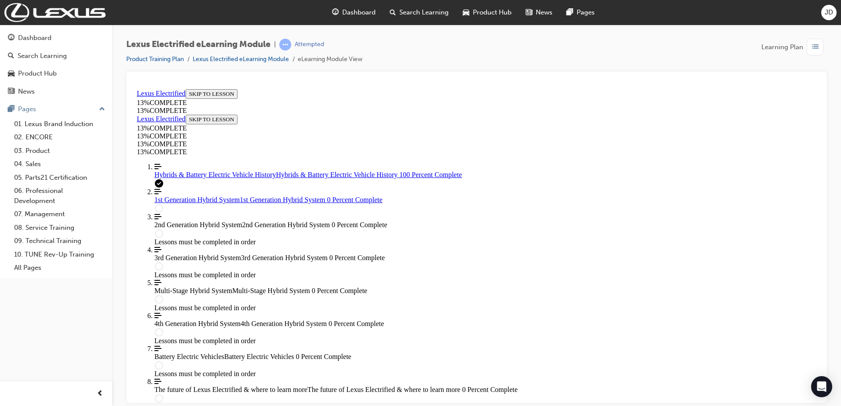
scroll to position [3844, 0]
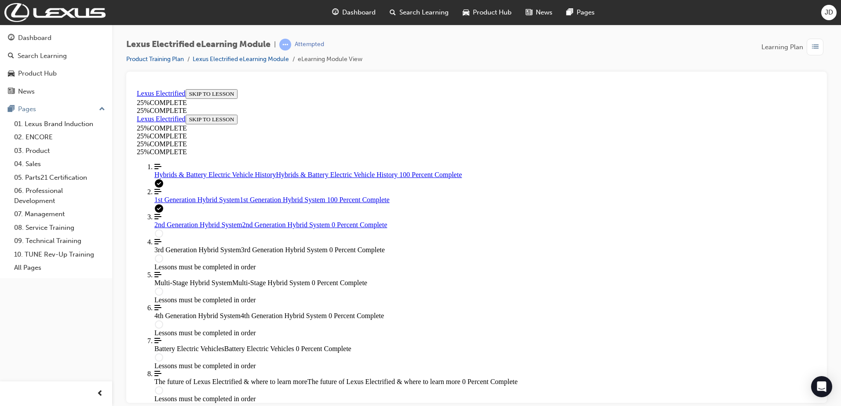
scroll to position [846, 0]
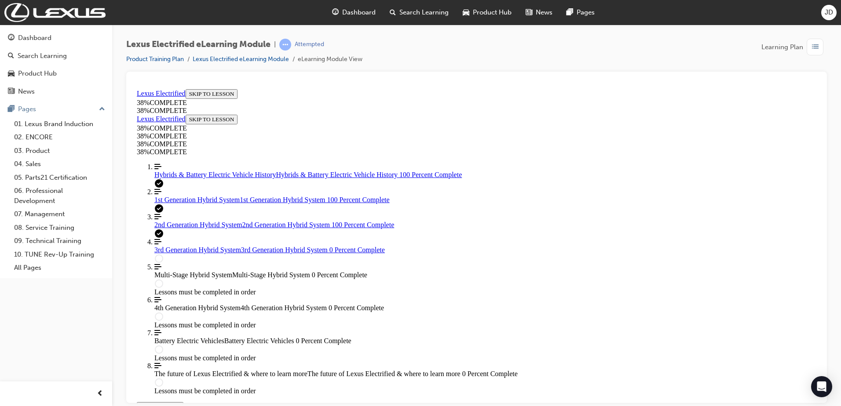
scroll to position [959, 0]
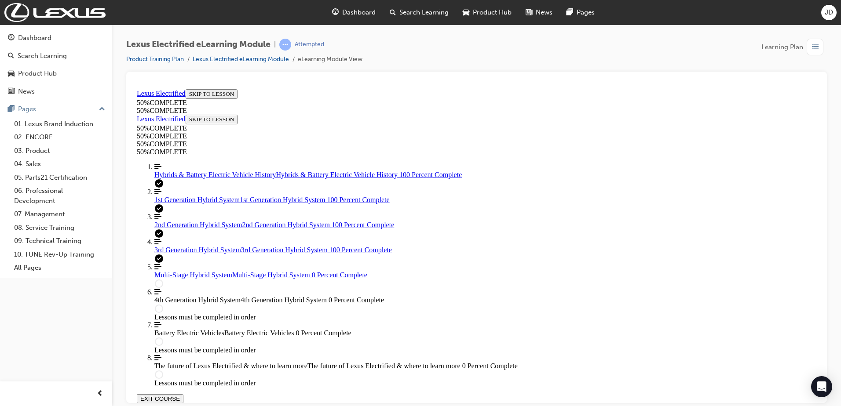
scroll to position [1259, 0]
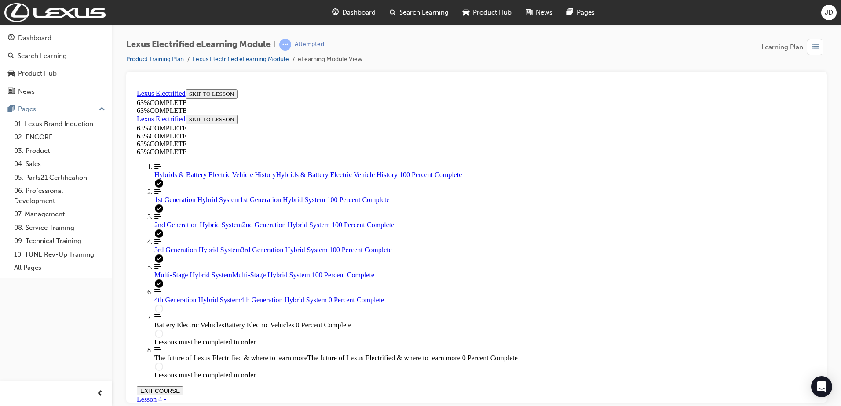
scroll to position [855, 0]
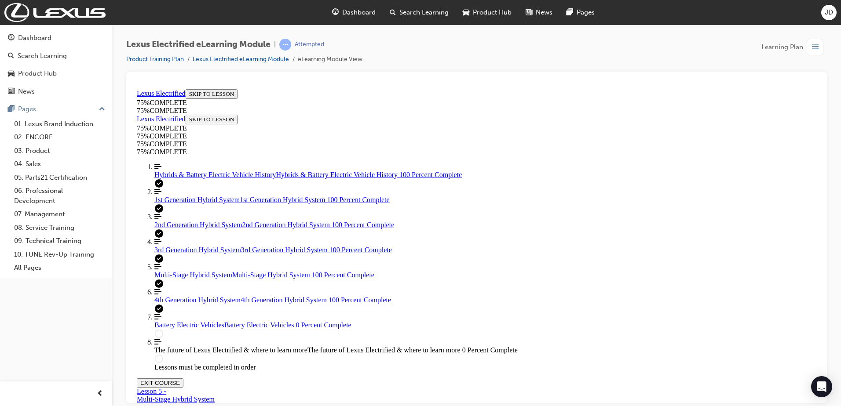
scroll to position [668, 0]
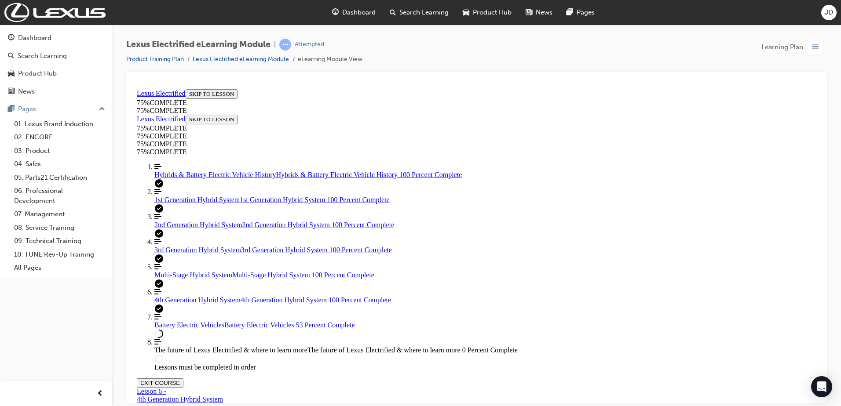
scroll to position [2025, 0]
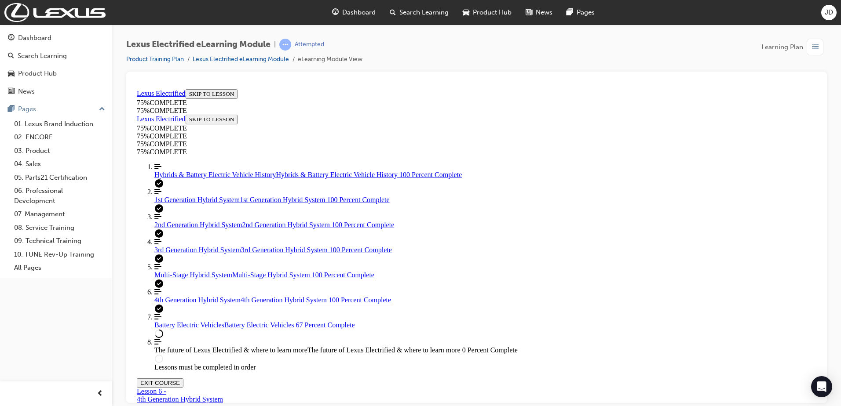
scroll to position [2519, 0]
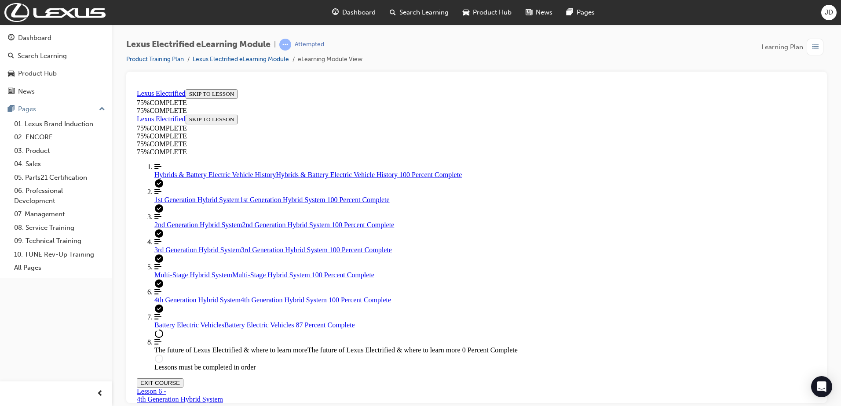
drag, startPoint x: 410, startPoint y: 259, endPoint x: 410, endPoint y: 272, distance: 12.8
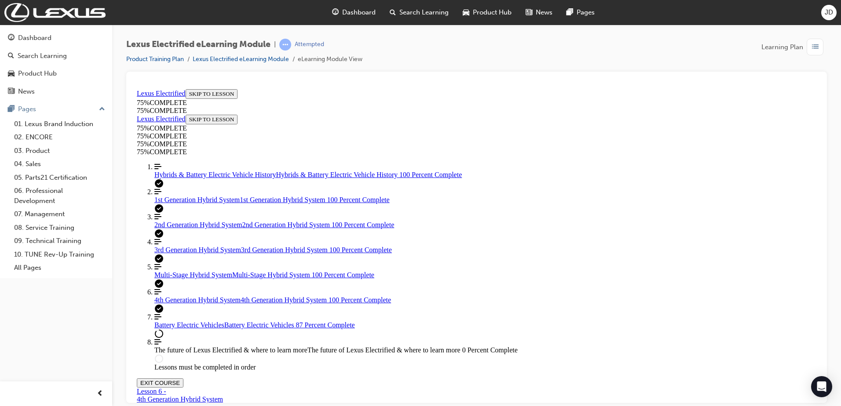
drag, startPoint x: 481, startPoint y: 191, endPoint x: 511, endPoint y: 266, distance: 81.3
drag, startPoint x: 468, startPoint y: 226, endPoint x: 494, endPoint y: 226, distance: 25.5
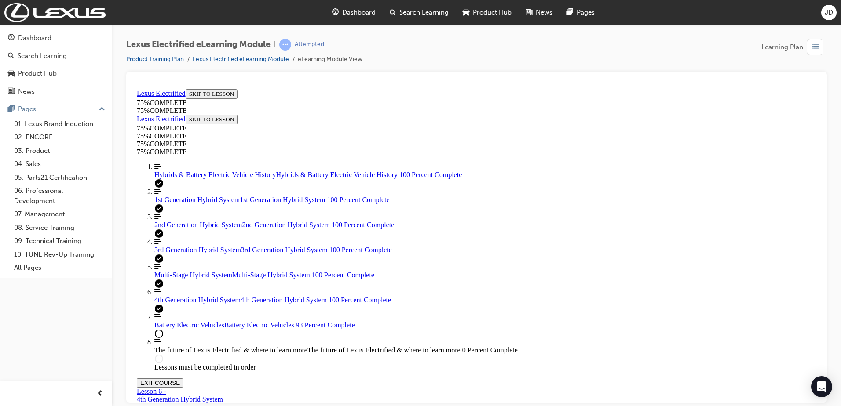
drag, startPoint x: 488, startPoint y: 193, endPoint x: 516, endPoint y: 193, distance: 28.1
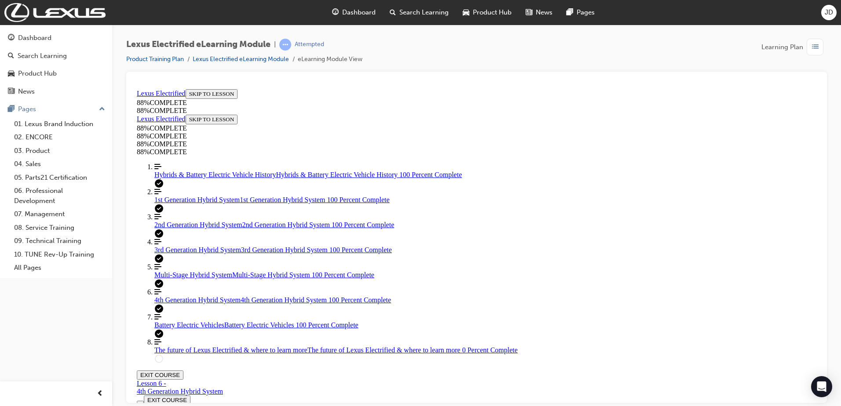
scroll to position [3357, 0]
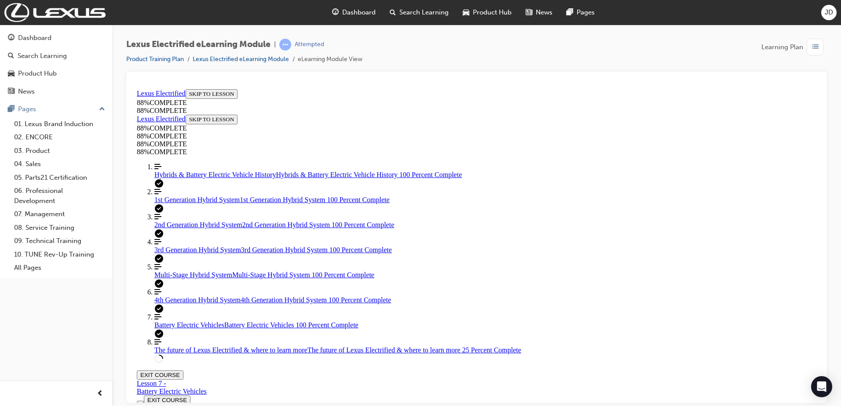
scroll to position [382, 0]
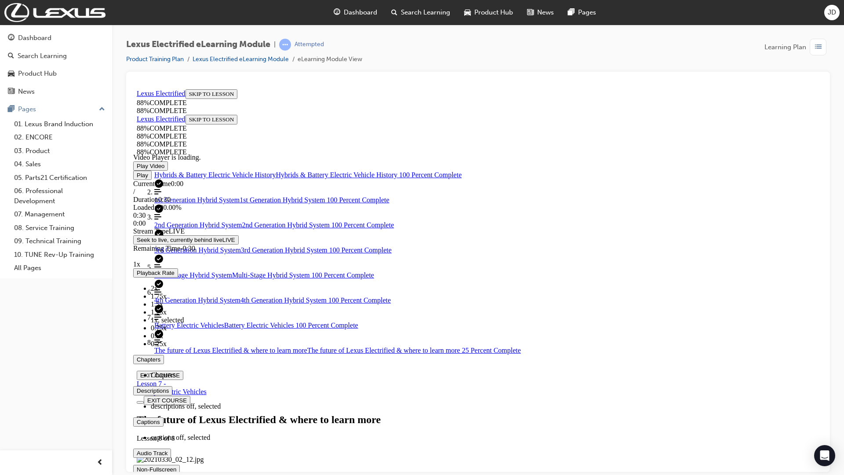
click at [137, 406] on span "Video player. You can use the space bar to toggle playback and arrow keys to sc…" at bounding box center [137, 469] width 0 height 7
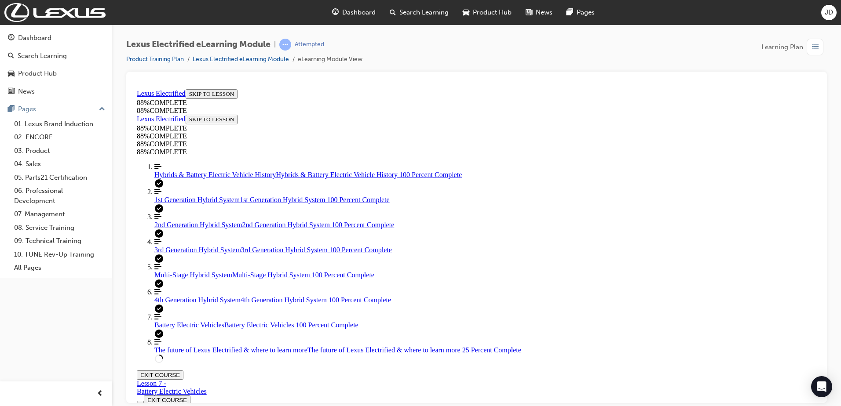
drag, startPoint x: 710, startPoint y: 168, endPoint x: 576, endPoint y: 93, distance: 153.3
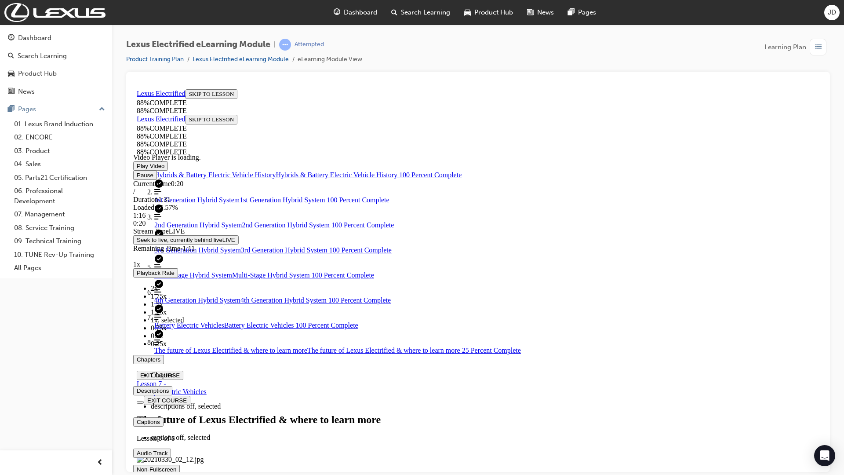
click at [823, 406] on div "Volume Level" at bounding box center [478, 483] width 690 height 0
click at [137, 406] on span "Video player. You can use the space bar to toggle playback and arrow keys to sc…" at bounding box center [137, 469] width 0 height 7
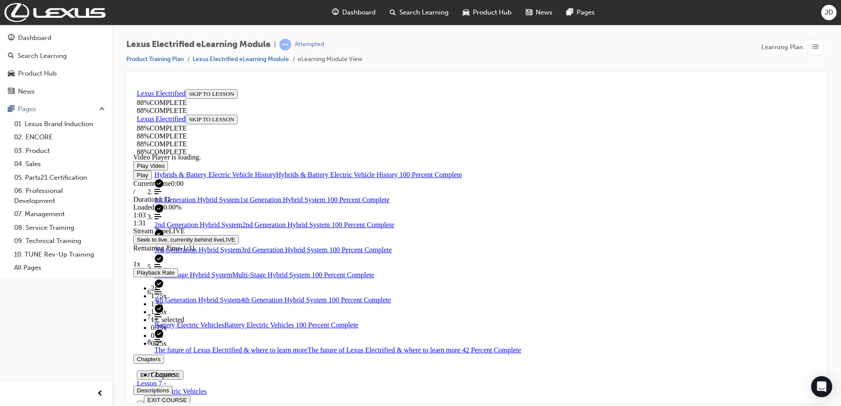
scroll to position [690, 0]
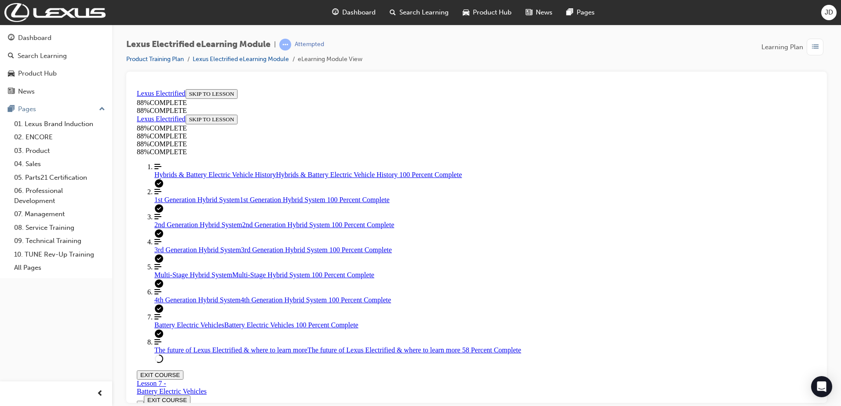
scroll to position [1085, 0]
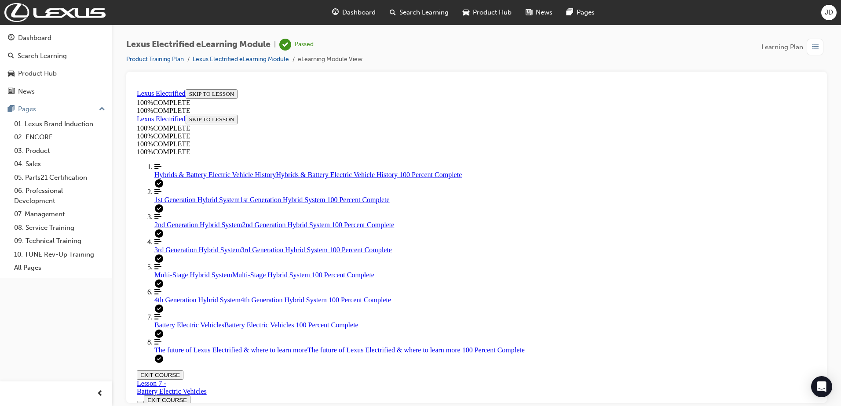
scroll to position [2047, 0]
drag, startPoint x: 530, startPoint y: 291, endPoint x: 533, endPoint y: 302, distance: 11.0
